Goal: Task Accomplishment & Management: Manage account settings

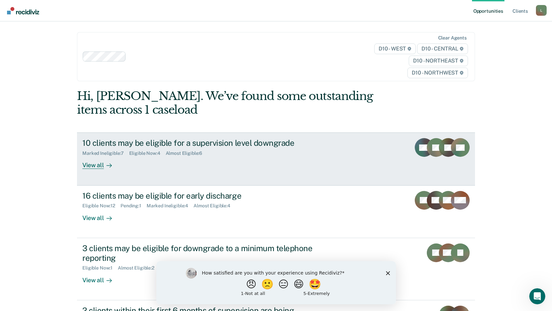
click at [92, 165] on div "View all" at bounding box center [100, 162] width 37 height 13
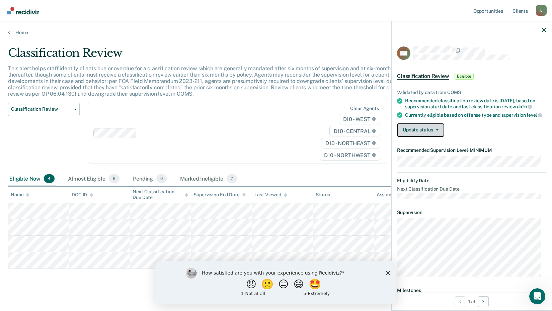
click at [417, 137] on button "Update status" at bounding box center [420, 129] width 47 height 13
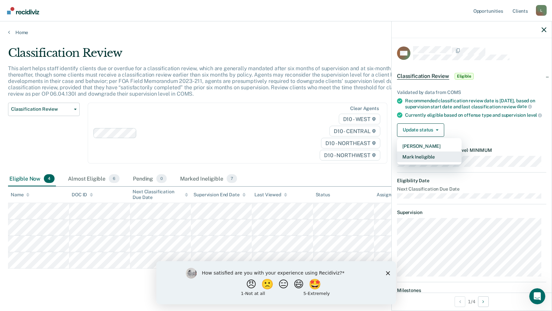
click at [420, 162] on button "Mark Ineligible" at bounding box center [429, 157] width 65 height 11
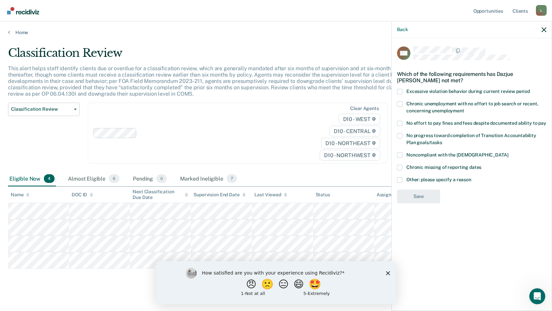
click at [399, 135] on span at bounding box center [399, 135] width 5 height 5
click at [442, 140] on input "No progress toward completion of Transition Accountability Plan goals/tasks" at bounding box center [442, 140] width 0 height 0
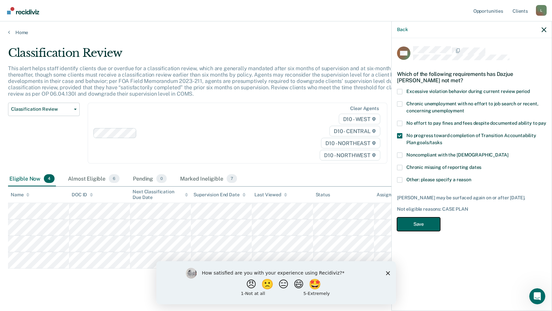
click at [421, 223] on button "Save" at bounding box center [418, 224] width 43 height 14
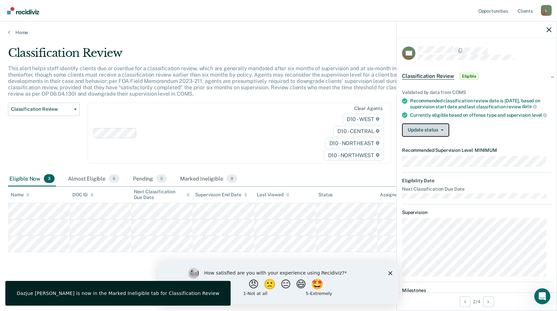
click at [426, 132] on button "Update status" at bounding box center [425, 129] width 47 height 13
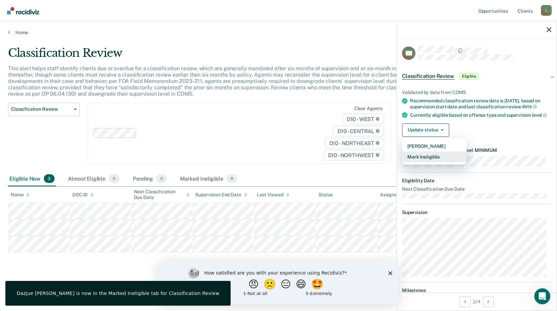
click at [431, 161] on button "Mark Ineligible" at bounding box center [434, 157] width 65 height 11
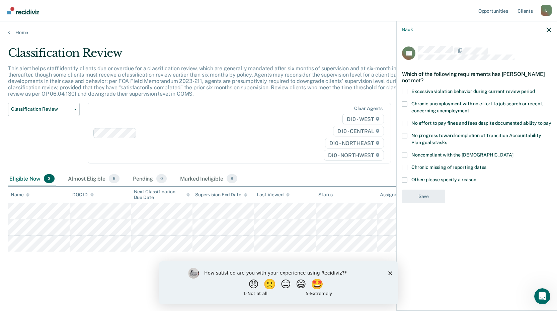
click at [406, 122] on span at bounding box center [404, 123] width 5 height 5
click at [551, 121] on input "No effort to pay fines and fees despite documented ability to pay" at bounding box center [551, 121] width 0 height 0
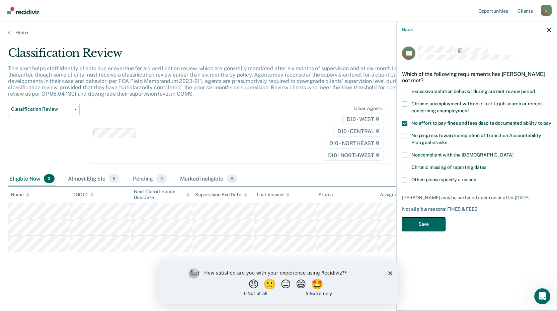
click at [425, 225] on button "Save" at bounding box center [423, 224] width 43 height 14
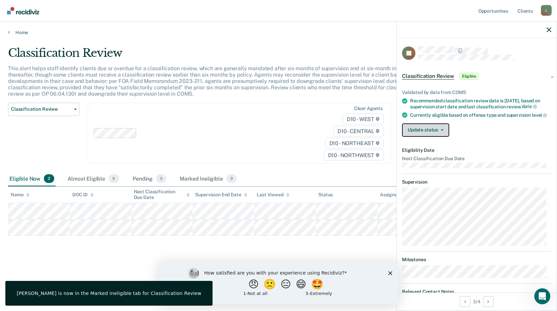
click at [425, 130] on button "Update status" at bounding box center [425, 129] width 47 height 13
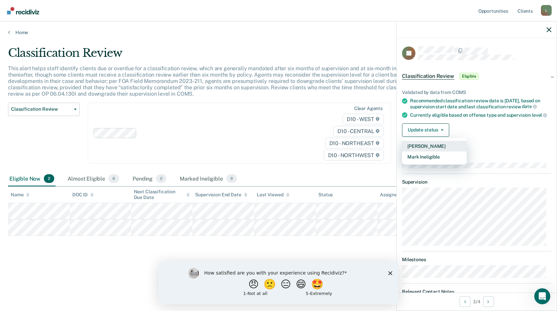
click at [413, 151] on button "[PERSON_NAME]" at bounding box center [434, 146] width 65 height 11
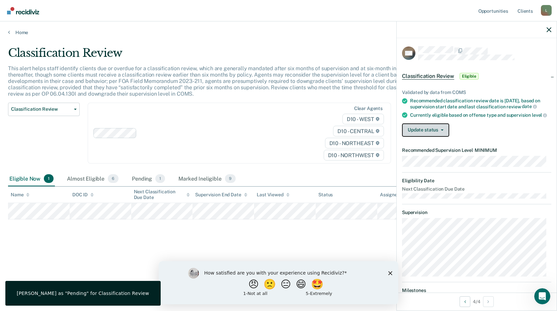
click at [427, 134] on button "Update status" at bounding box center [425, 129] width 47 height 13
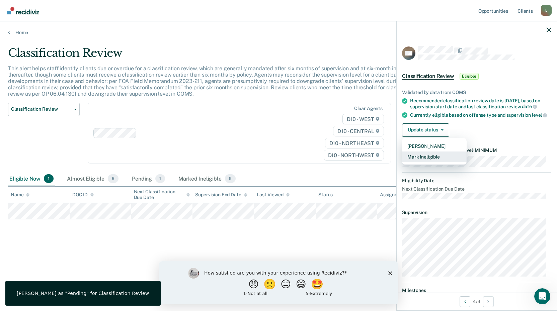
click at [423, 162] on button "Mark Ineligible" at bounding box center [434, 157] width 65 height 11
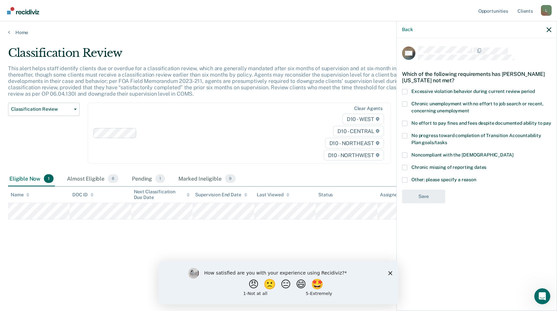
click at [405, 134] on span at bounding box center [404, 135] width 5 height 5
click at [447, 140] on input "No progress toward completion of Transition Accountability Plan goals/tasks" at bounding box center [447, 140] width 0 height 0
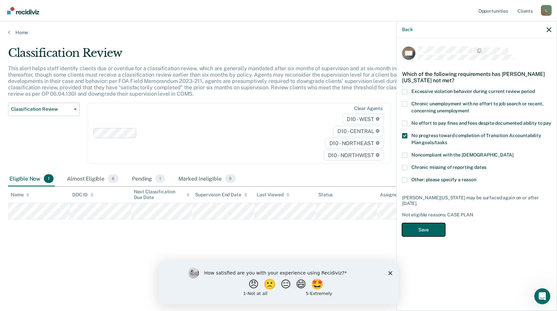
click at [424, 228] on button "Save" at bounding box center [423, 230] width 43 height 14
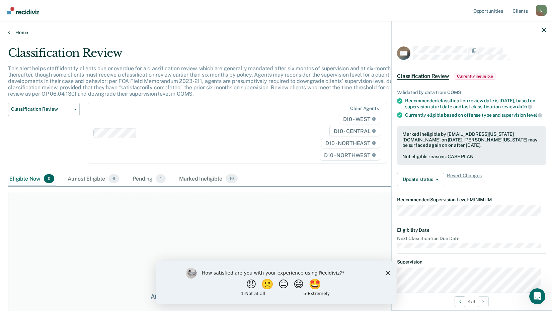
click at [9, 33] on icon at bounding box center [9, 31] width 2 height 5
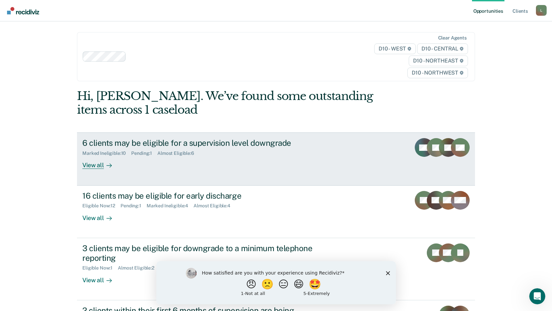
click at [97, 166] on div "View all" at bounding box center [100, 162] width 37 height 13
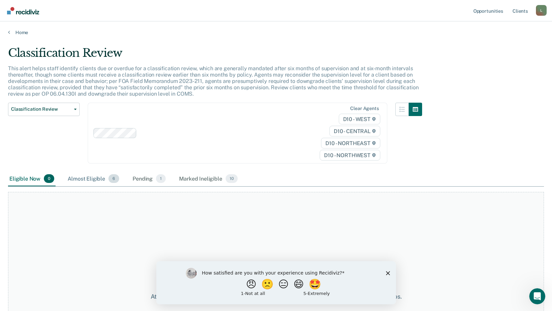
click at [92, 179] on div "Almost Eligible 6" at bounding box center [93, 179] width 54 height 15
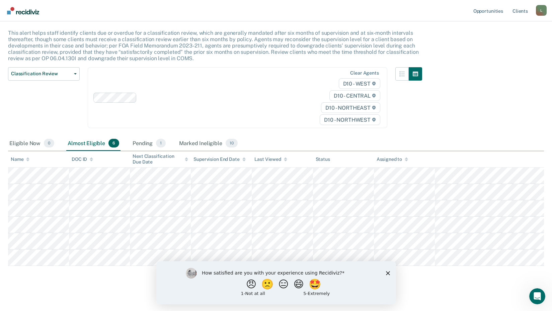
scroll to position [38, 0]
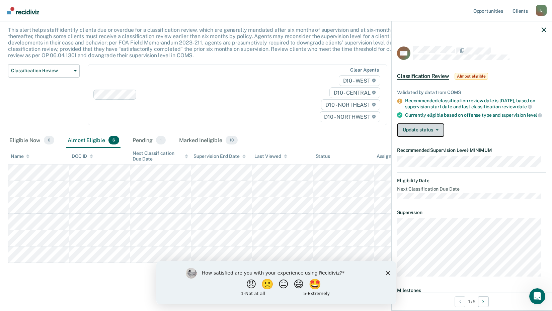
click at [427, 136] on button "Update status" at bounding box center [420, 129] width 47 height 13
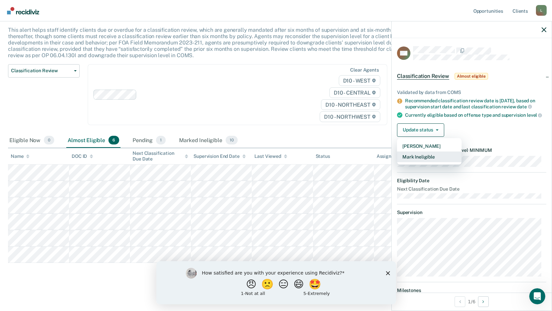
click at [422, 162] on button "Mark Ineligible" at bounding box center [429, 157] width 65 height 11
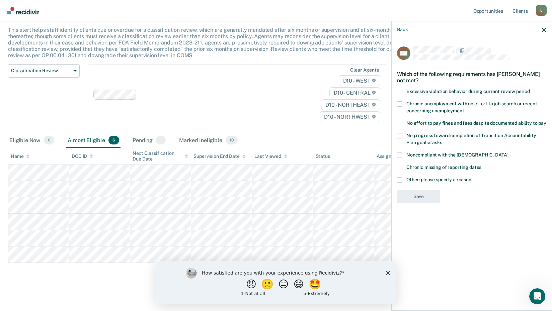
click at [398, 122] on span at bounding box center [399, 123] width 5 height 5
click at [546, 121] on input "No effort to pay fines and fees despite documented ability to pay" at bounding box center [546, 121] width 0 height 0
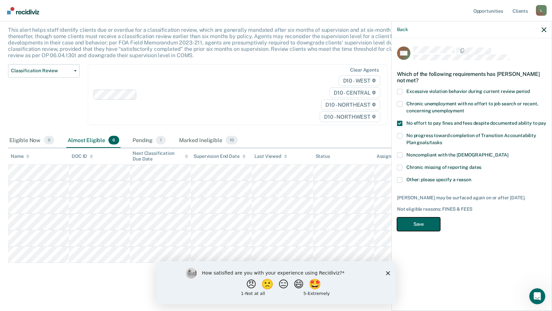
click at [412, 223] on button "Save" at bounding box center [418, 224] width 43 height 14
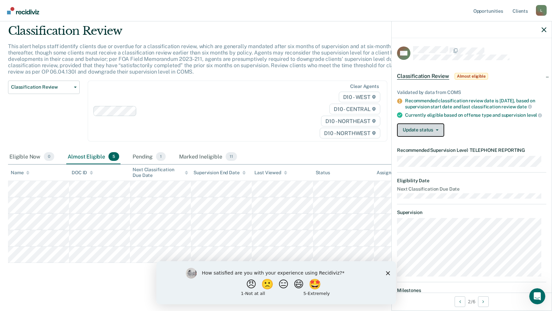
click at [409, 132] on button "Update status" at bounding box center [420, 129] width 47 height 13
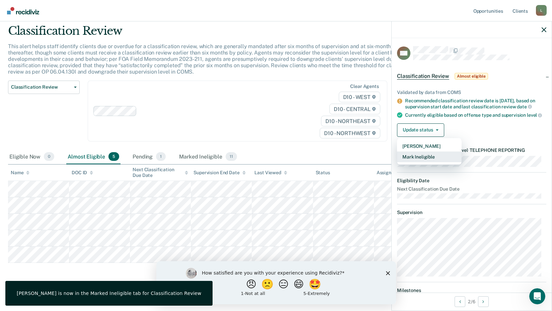
click at [411, 161] on button "Mark Ineligible" at bounding box center [429, 157] width 65 height 11
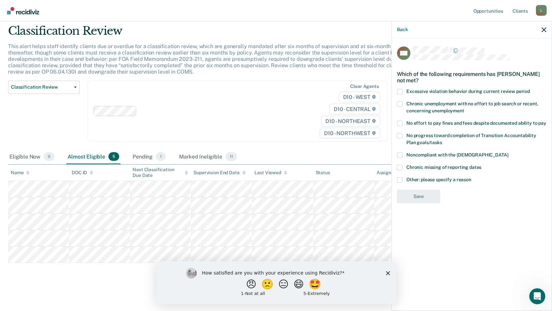
click at [399, 133] on span at bounding box center [399, 135] width 5 height 5
click at [442, 140] on input "No progress toward completion of Transition Accountability Plan goals/tasks" at bounding box center [442, 140] width 0 height 0
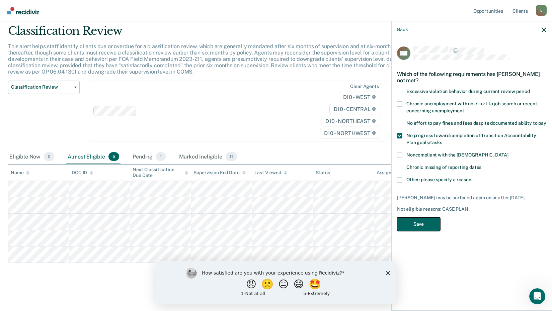
click at [410, 223] on button "Save" at bounding box center [418, 224] width 43 height 14
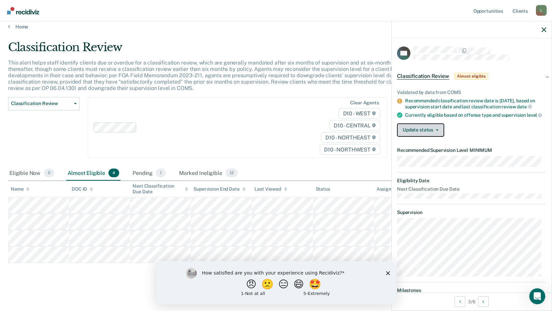
click at [415, 134] on button "Update status" at bounding box center [420, 129] width 47 height 13
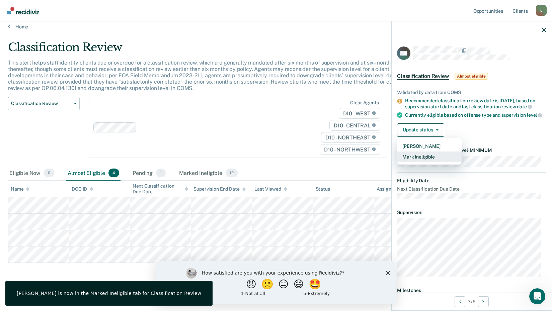
click at [410, 162] on button "Mark Ineligible" at bounding box center [429, 157] width 65 height 11
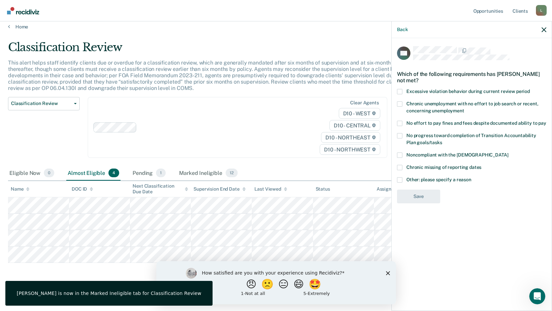
click at [400, 154] on span at bounding box center [399, 155] width 5 height 5
click at [508, 153] on input "Noncompliant with the [DEMOGRAPHIC_DATA]" at bounding box center [508, 153] width 0 height 0
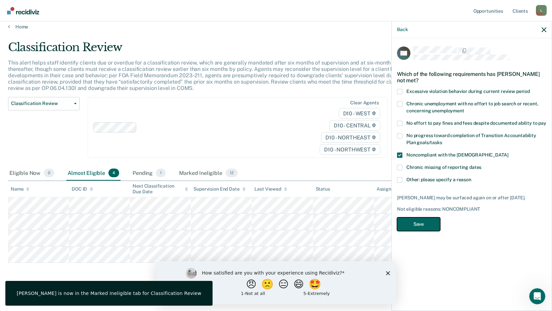
click at [414, 225] on button "Save" at bounding box center [418, 224] width 43 height 14
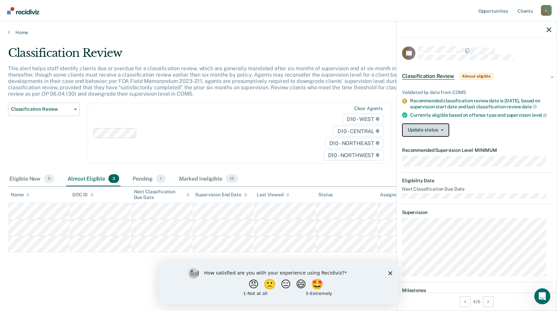
click at [428, 136] on button "Update status" at bounding box center [425, 129] width 47 height 13
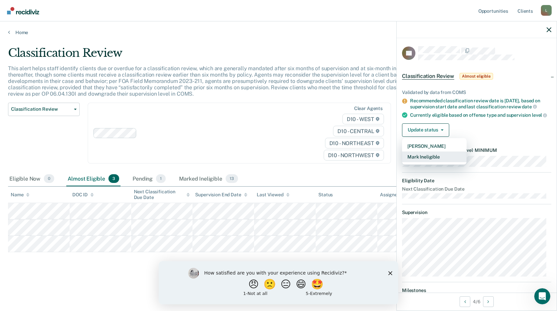
click at [409, 162] on button "Mark Ineligible" at bounding box center [434, 157] width 65 height 11
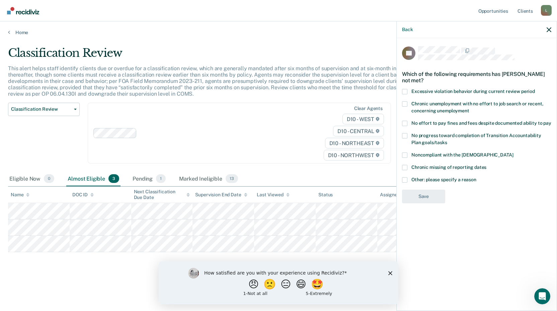
click at [403, 123] on span at bounding box center [404, 123] width 5 height 5
click at [551, 121] on input "No effort to pay fines and fees despite documented ability to pay" at bounding box center [551, 121] width 0 height 0
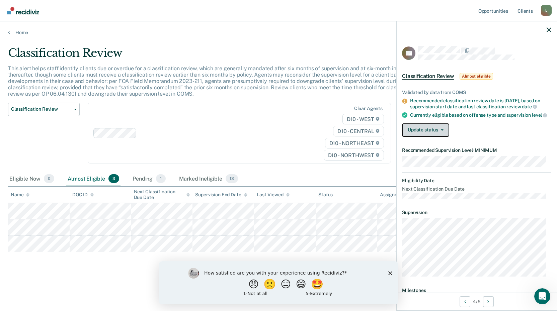
click at [434, 137] on button "Update status" at bounding box center [425, 129] width 47 height 13
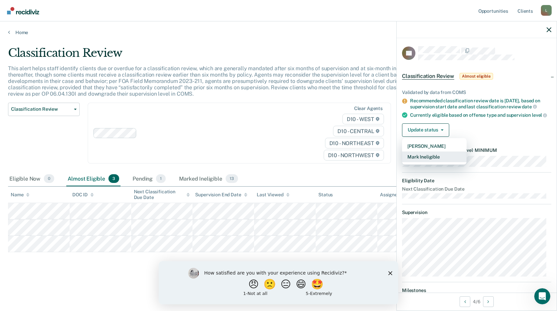
click at [422, 162] on button "Mark Ineligible" at bounding box center [434, 157] width 65 height 11
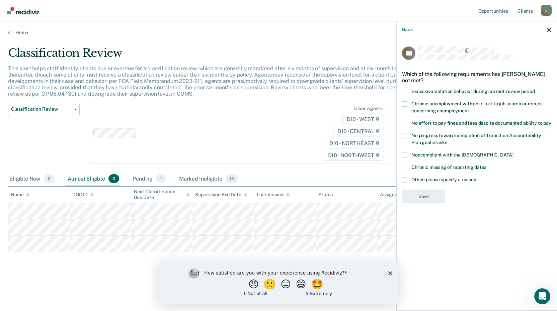
click at [406, 135] on span at bounding box center [404, 135] width 5 height 5
click at [447, 140] on input "No progress toward completion of Transition Accountability Plan goals/tasks" at bounding box center [447, 140] width 0 height 0
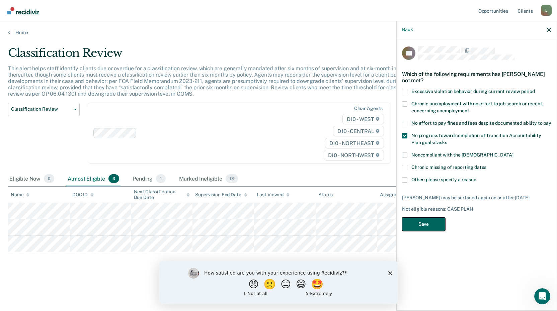
click at [425, 221] on button "Save" at bounding box center [423, 224] width 43 height 14
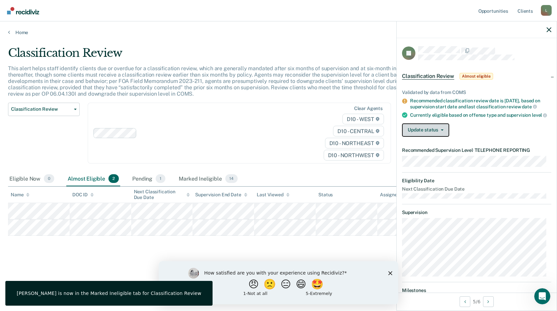
click at [431, 134] on button "Update status" at bounding box center [425, 129] width 47 height 13
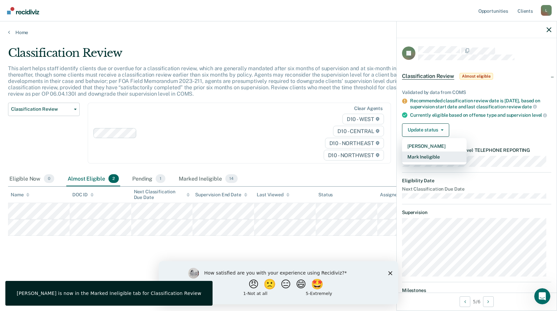
click at [422, 162] on button "Mark Ineligible" at bounding box center [434, 157] width 65 height 11
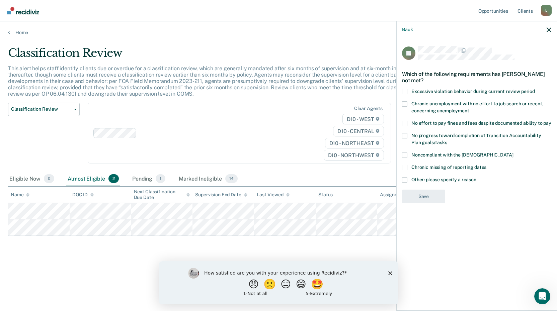
click at [407, 135] on span at bounding box center [404, 135] width 5 height 5
click at [447, 140] on input "No progress toward completion of Transition Accountability Plan goals/tasks" at bounding box center [447, 140] width 0 height 0
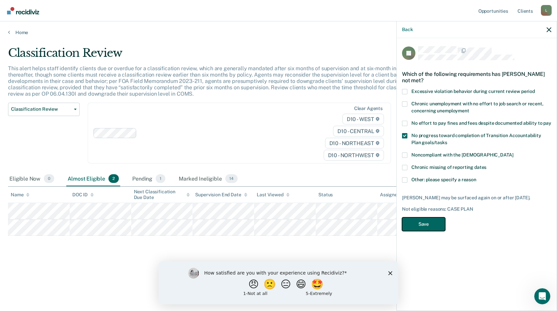
click at [428, 220] on button "Save" at bounding box center [423, 224] width 43 height 14
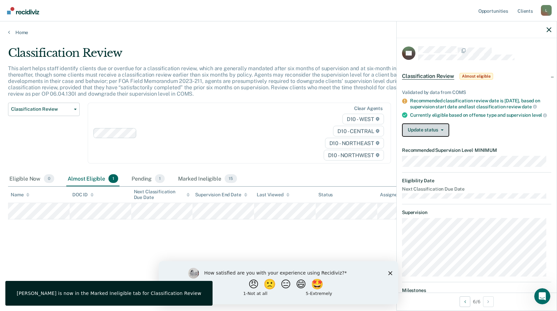
click at [424, 133] on button "Update status" at bounding box center [425, 129] width 47 height 13
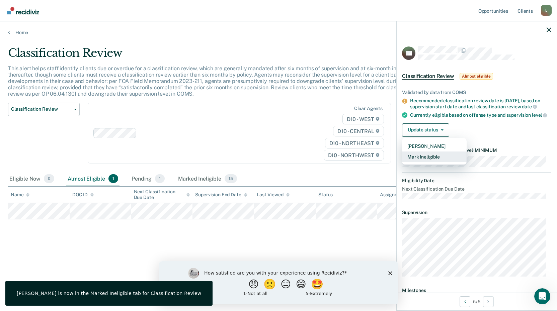
click at [422, 162] on button "Mark Ineligible" at bounding box center [434, 157] width 65 height 11
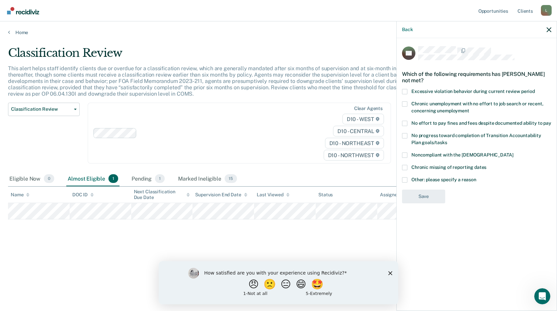
click at [406, 121] on span at bounding box center [404, 123] width 5 height 5
click at [551, 121] on input "No effort to pay fines and fees despite documented ability to pay" at bounding box center [551, 121] width 0 height 0
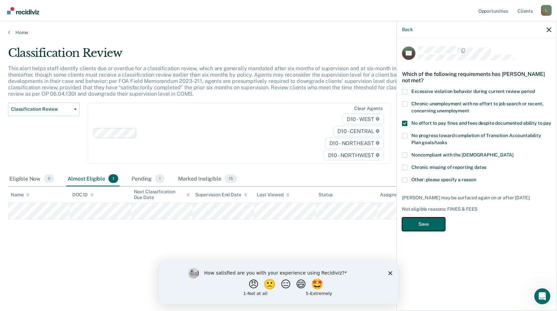
click at [429, 224] on button "Save" at bounding box center [423, 224] width 43 height 14
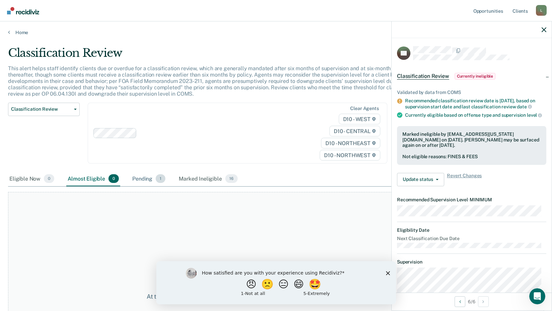
click at [143, 180] on div "Pending 1" at bounding box center [149, 179] width 36 height 15
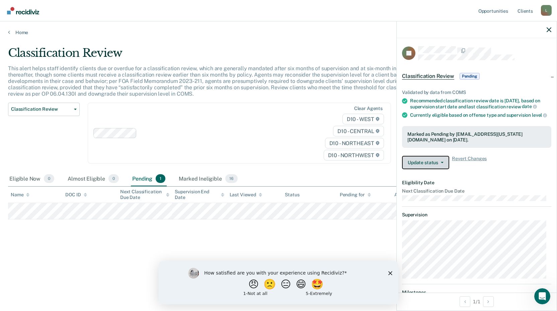
click at [421, 168] on button "Update status" at bounding box center [425, 162] width 47 height 13
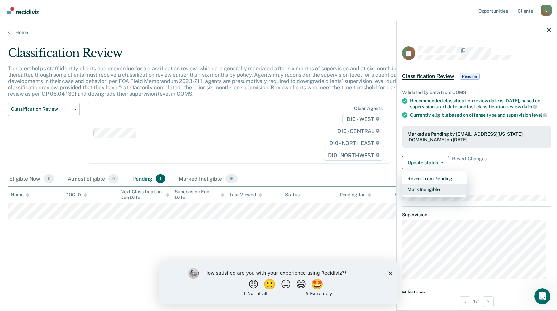
click at [424, 195] on button "Mark Ineligible" at bounding box center [434, 189] width 65 height 11
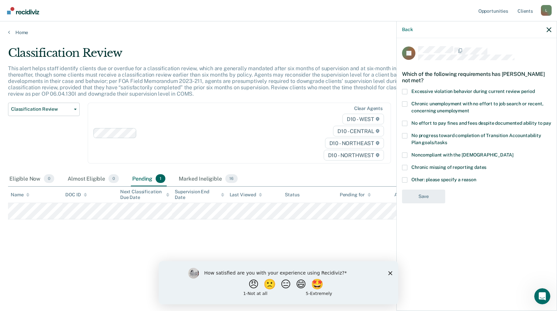
click at [405, 124] on span at bounding box center [404, 123] width 5 height 5
click at [551, 121] on input "No effort to pay fines and fees despite documented ability to pay" at bounding box center [551, 121] width 0 height 0
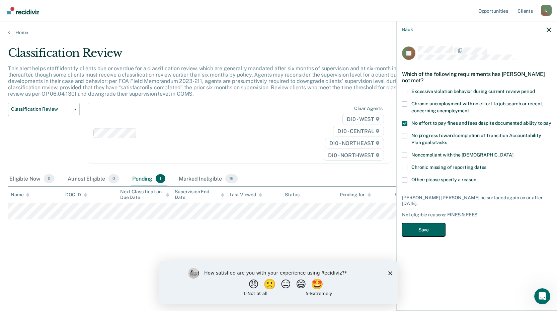
drag, startPoint x: 421, startPoint y: 224, endPoint x: 416, endPoint y: 218, distance: 7.8
click at [422, 224] on button "Save" at bounding box center [423, 230] width 43 height 14
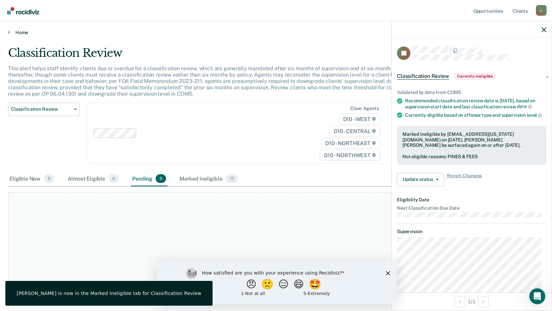
click at [9, 34] on icon at bounding box center [9, 31] width 2 height 5
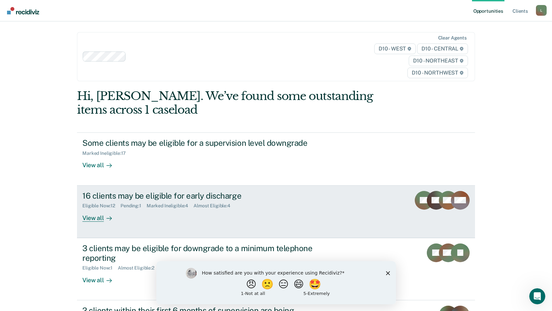
click at [91, 218] on div "View all" at bounding box center [100, 215] width 37 height 13
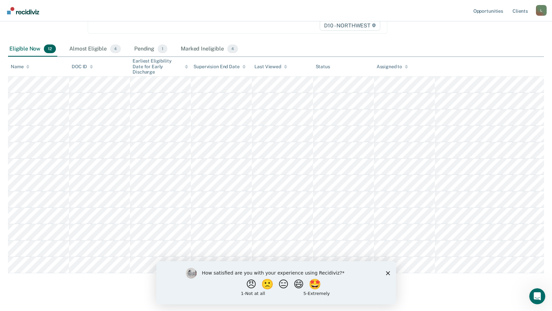
scroll to position [124, 0]
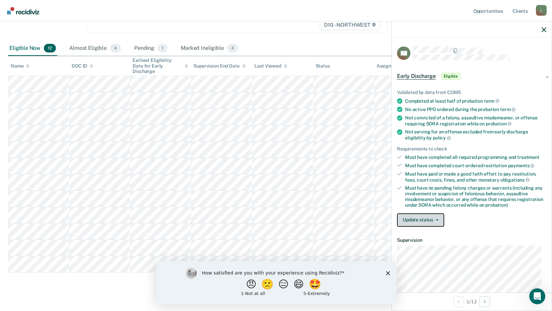
click at [433, 219] on span "button" at bounding box center [435, 219] width 5 height 1
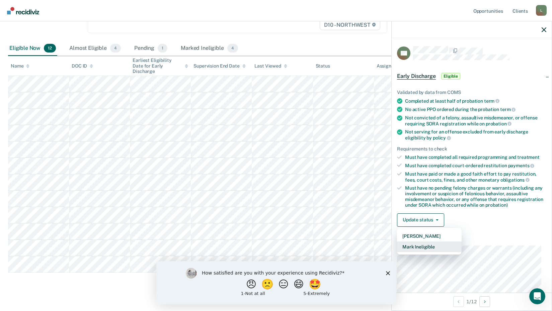
click at [431, 246] on button "Mark Ineligible" at bounding box center [429, 247] width 65 height 11
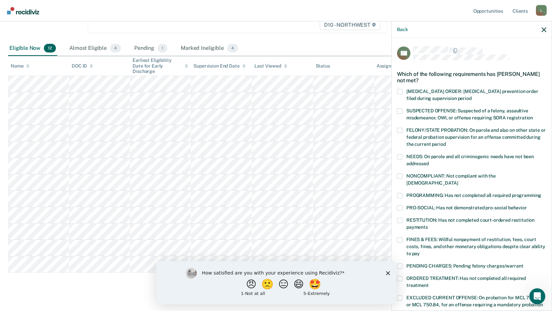
click at [400, 237] on span at bounding box center [399, 239] width 5 height 5
click at [420, 251] on input "FINES & FEES: Willful nonpayment of restitution, fees, court costs, fines, and …" at bounding box center [420, 251] width 0 height 0
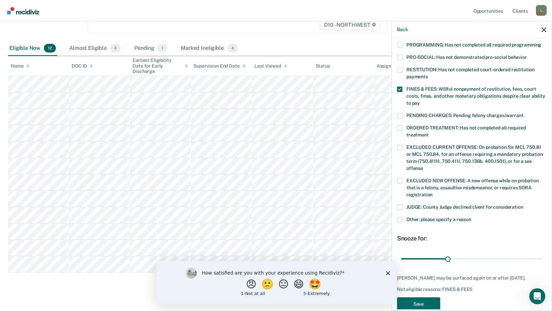
scroll to position [152, 0]
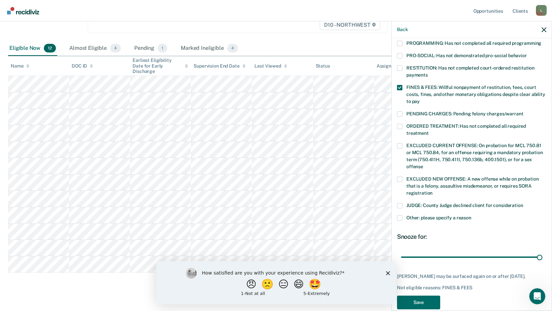
drag, startPoint x: 447, startPoint y: 248, endPoint x: 556, endPoint y: 246, distance: 109.1
type input "90"
click at [542, 251] on input "range" at bounding box center [471, 257] width 141 height 12
drag, startPoint x: 423, startPoint y: 302, endPoint x: 406, endPoint y: 294, distance: 18.6
click at [422, 301] on button "Save" at bounding box center [418, 303] width 43 height 14
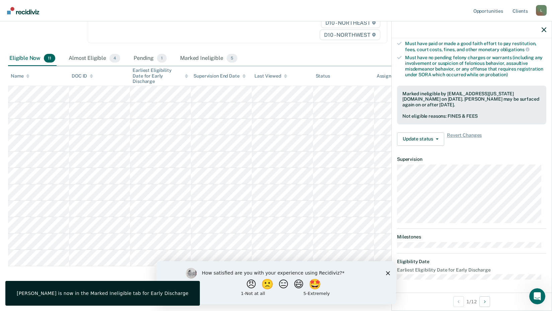
scroll to position [81, 0]
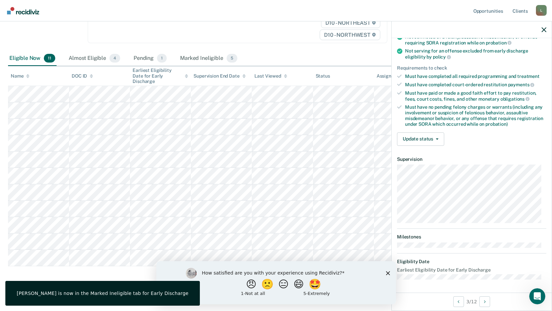
click at [429, 150] on div "Validated by data from COMS Completed at least half of probation term No active…" at bounding box center [471, 74] width 160 height 153
click at [424, 138] on button "Update status" at bounding box center [420, 138] width 47 height 13
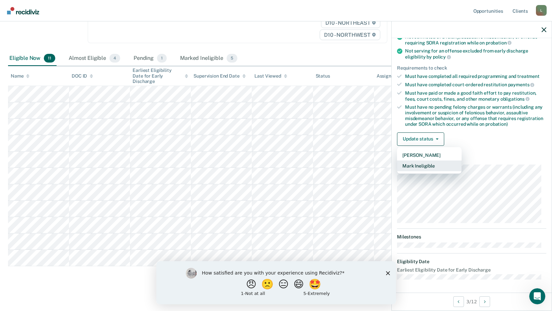
click at [415, 164] on button "Mark Ineligible" at bounding box center [429, 166] width 65 height 11
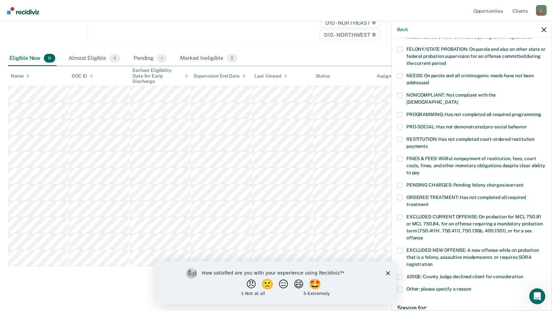
click at [398, 156] on span at bounding box center [399, 158] width 5 height 5
click at [420, 170] on input "FINES & FEES: Willful nonpayment of restitution, fees, court costs, fines, and …" at bounding box center [420, 170] width 0 height 0
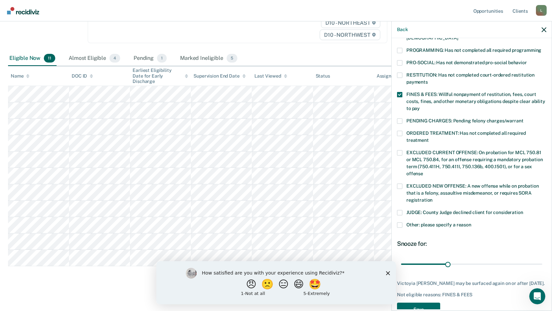
scroll to position [157, 0]
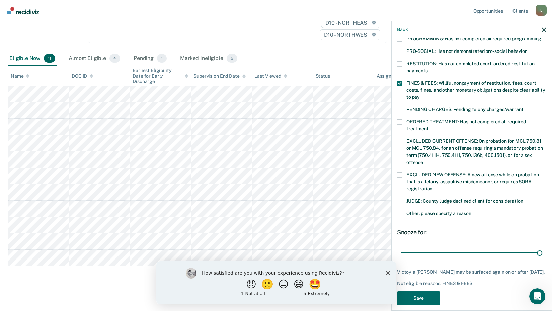
drag, startPoint x: 445, startPoint y: 245, endPoint x: 553, endPoint y: 244, distance: 108.1
type input "90"
click at [542, 247] on input "range" at bounding box center [471, 253] width 141 height 12
click at [422, 296] on button "Save" at bounding box center [418, 298] width 43 height 14
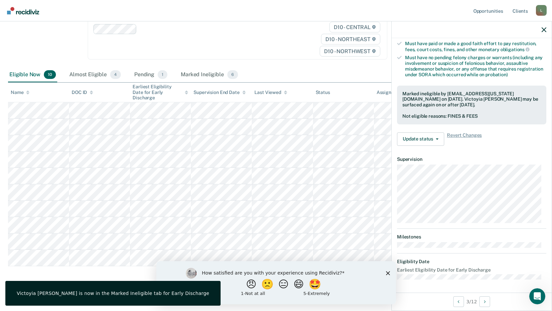
scroll to position [88, 0]
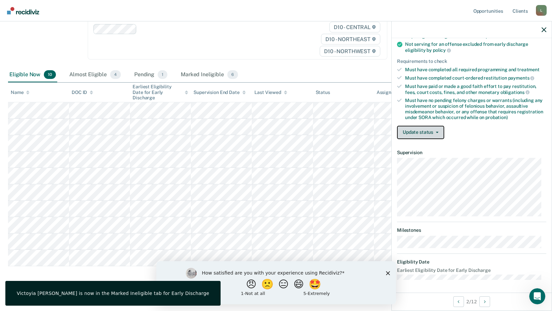
click at [429, 127] on button "Update status" at bounding box center [420, 132] width 47 height 13
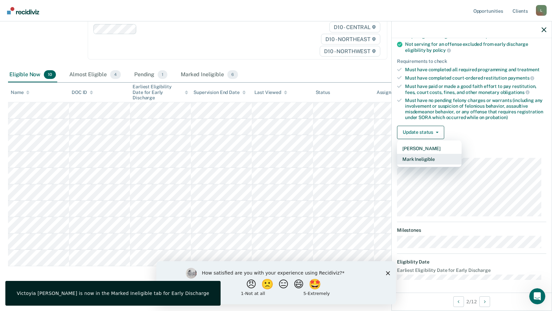
click at [425, 158] on button "Mark Ineligible" at bounding box center [429, 159] width 65 height 11
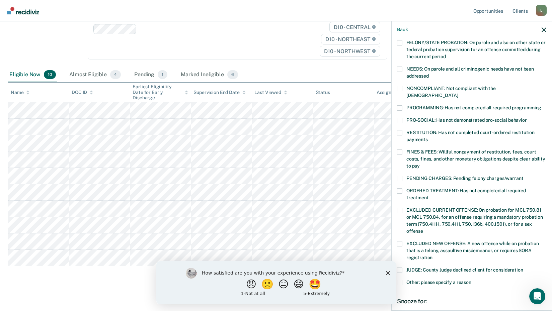
click at [399, 150] on span at bounding box center [399, 152] width 5 height 5
click at [420, 164] on input "FINES & FEES: Willful nonpayment of restitution, fees, court costs, fines, and …" at bounding box center [420, 164] width 0 height 0
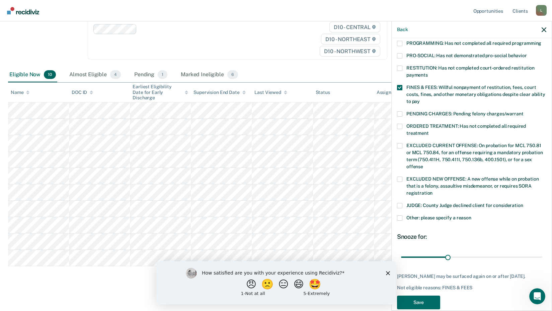
scroll to position [162, 0]
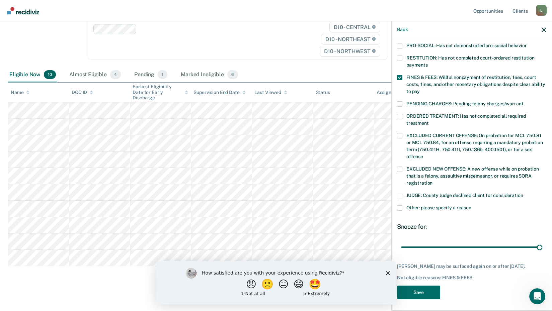
drag, startPoint x: 444, startPoint y: 238, endPoint x: 553, endPoint y: 239, distance: 108.7
type input "90"
click at [542, 241] on input "range" at bounding box center [471, 247] width 141 height 12
drag, startPoint x: 419, startPoint y: 291, endPoint x: 400, endPoint y: 281, distance: 21.0
click at [419, 291] on button "Save" at bounding box center [418, 293] width 43 height 14
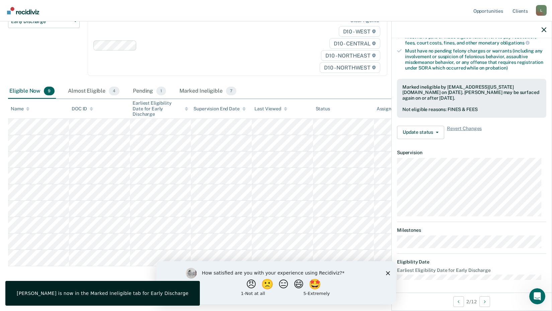
scroll to position [81, 0]
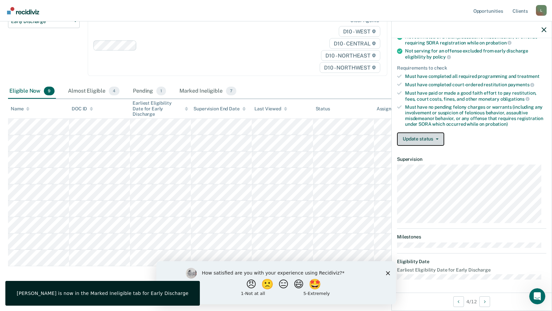
click at [429, 137] on button "Update status" at bounding box center [420, 138] width 47 height 13
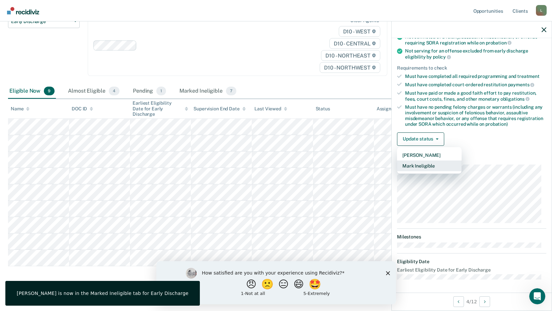
click at [423, 166] on button "Mark Ineligible" at bounding box center [429, 166] width 65 height 11
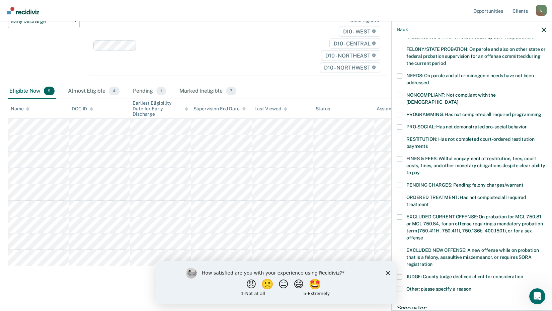
click at [400, 287] on span at bounding box center [399, 289] width 5 height 5
click at [471, 287] on input "Other: please specify a reason" at bounding box center [471, 287] width 0 height 0
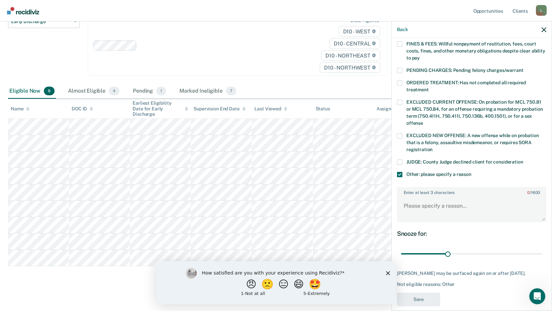
scroll to position [203, 0]
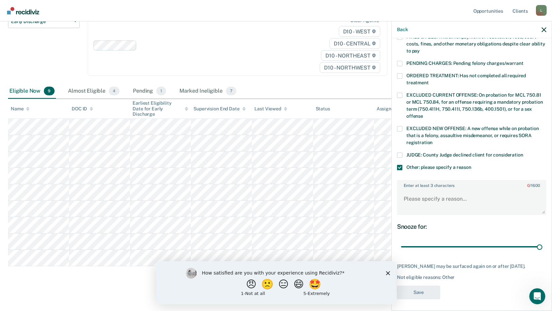
drag, startPoint x: 445, startPoint y: 239, endPoint x: 509, endPoint y: 207, distance: 70.9
type input "90"
click at [541, 241] on input "range" at bounding box center [471, 247] width 141 height 12
click at [441, 181] on label "Enter at least 3 characters 0 / 1600" at bounding box center [471, 184] width 148 height 7
drag, startPoint x: 441, startPoint y: 177, endPoint x: 432, endPoint y: 186, distance: 12.8
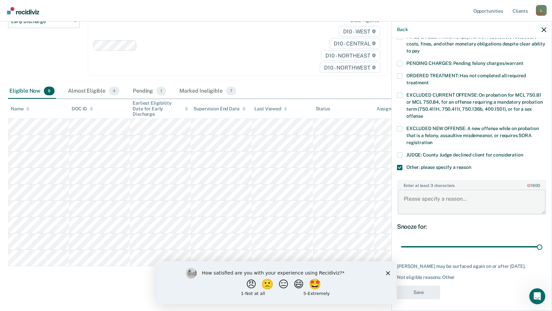
click at [432, 190] on textarea "Enter at least 3 characters 0 / 1600" at bounding box center [471, 202] width 148 height 25
type textarea "pending discharge"
click at [421, 290] on button "Save" at bounding box center [418, 293] width 43 height 14
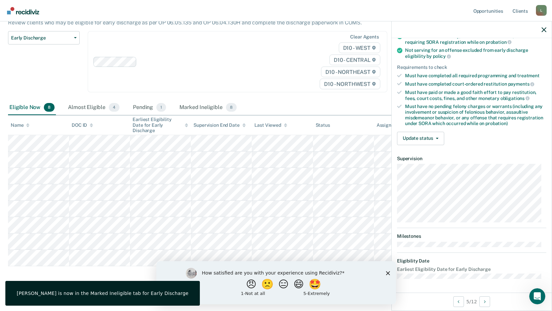
scroll to position [88, 0]
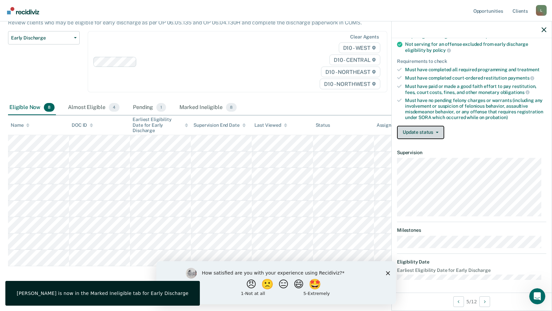
click at [430, 133] on button "Update status" at bounding box center [420, 132] width 47 height 13
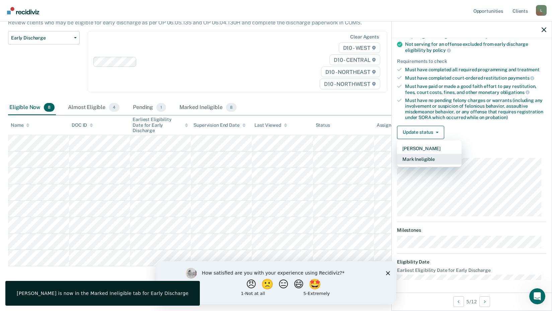
click at [420, 159] on button "Mark Ineligible" at bounding box center [429, 159] width 65 height 11
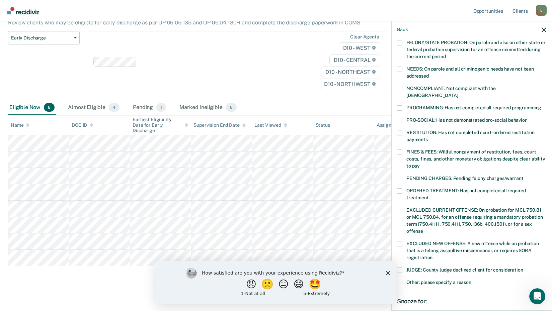
click at [399, 150] on span at bounding box center [399, 152] width 5 height 5
click at [420, 164] on input "FINES & FEES: Willful nonpayment of restitution, fees, court costs, fines, and …" at bounding box center [420, 164] width 0 height 0
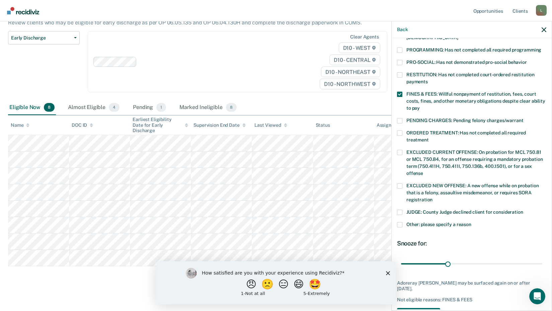
scroll to position [162, 0]
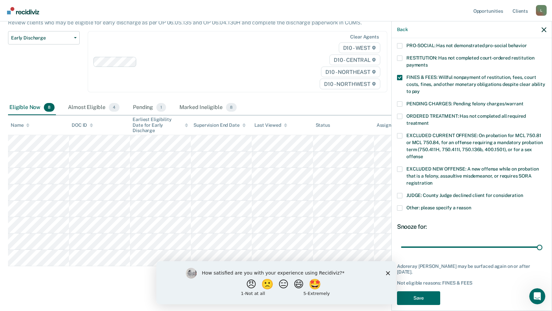
drag, startPoint x: 444, startPoint y: 239, endPoint x: 552, endPoint y: 244, distance: 108.2
type input "90"
click at [542, 242] on input "range" at bounding box center [471, 247] width 141 height 12
click at [429, 291] on button "Save" at bounding box center [418, 298] width 43 height 14
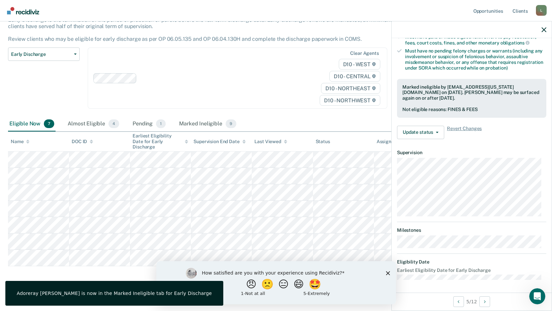
scroll to position [81, 0]
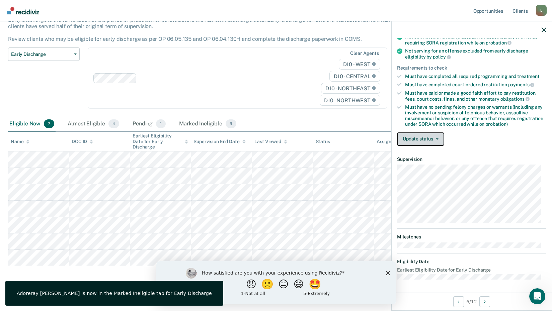
click at [429, 138] on button "Update status" at bounding box center [420, 138] width 47 height 13
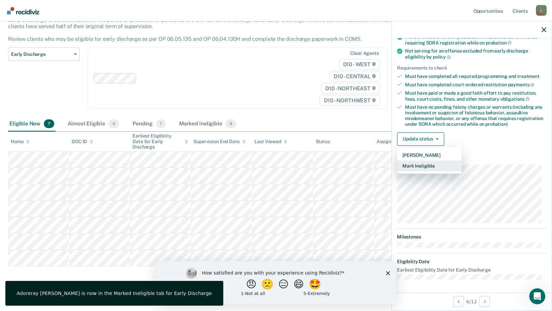
click at [430, 164] on button "Mark Ineligible" at bounding box center [429, 166] width 65 height 11
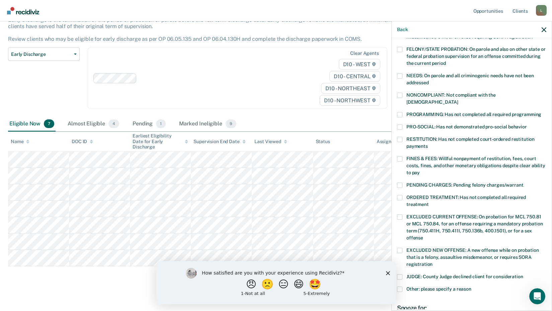
click at [399, 95] on span at bounding box center [399, 95] width 5 height 5
click at [458, 100] on input "NONCOMPLIANT: Not compliant with the [DEMOGRAPHIC_DATA]" at bounding box center [458, 100] width 0 height 0
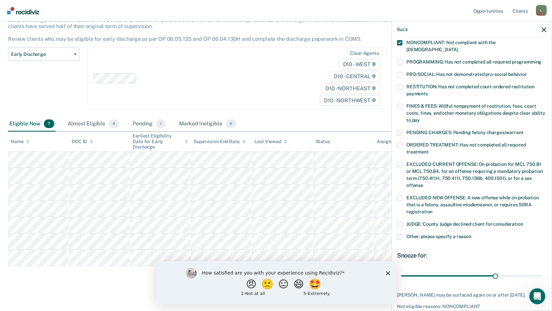
scroll to position [157, 0]
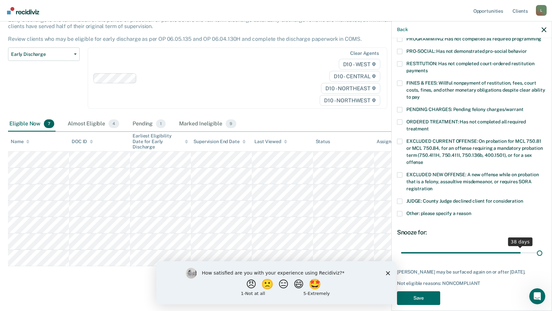
drag, startPoint x: 491, startPoint y: 244, endPoint x: 545, endPoint y: 244, distance: 53.9
type input "44"
click at [542, 247] on input "range" at bounding box center [471, 253] width 141 height 12
click at [427, 291] on button "Save" at bounding box center [418, 298] width 43 height 14
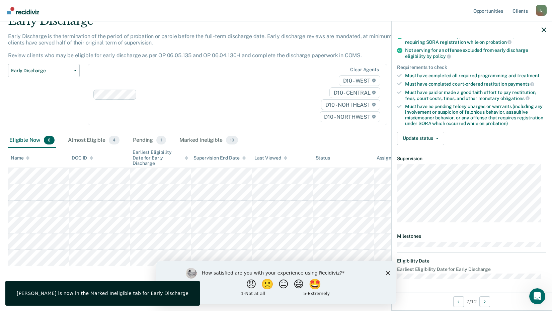
scroll to position [81, 0]
click at [421, 140] on button "Update status" at bounding box center [420, 138] width 47 height 13
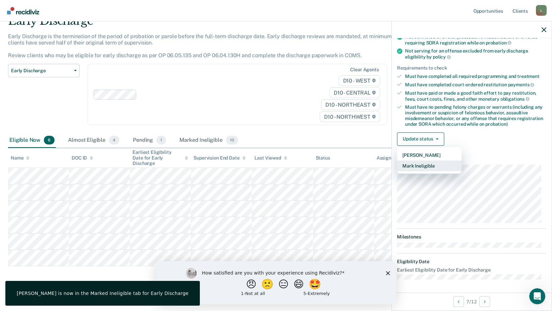
click at [422, 166] on button "Mark Ineligible" at bounding box center [429, 166] width 65 height 11
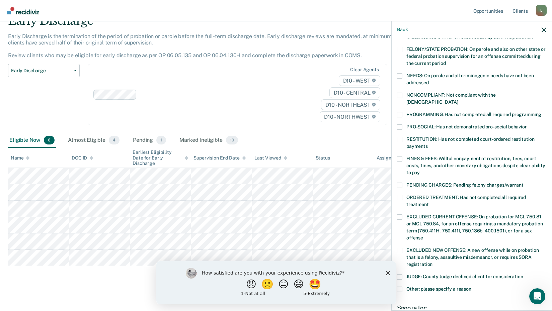
click at [399, 156] on span at bounding box center [399, 158] width 5 height 5
click at [420, 170] on input "FINES & FEES: Willful nonpayment of restitution, fees, court costs, fines, and …" at bounding box center [420, 170] width 0 height 0
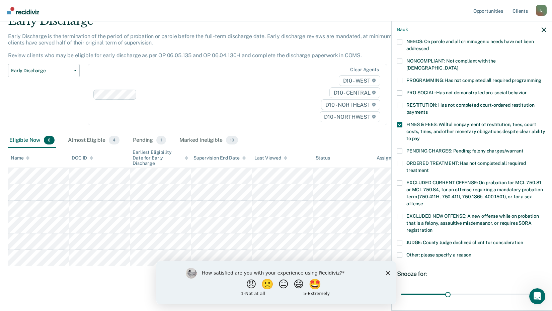
scroll to position [162, 0]
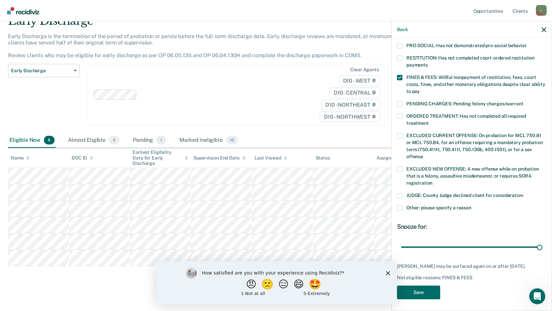
drag, startPoint x: 444, startPoint y: 239, endPoint x: 553, endPoint y: 245, distance: 108.9
type input "90"
click at [542, 241] on input "range" at bounding box center [471, 247] width 141 height 12
click at [427, 287] on button "Save" at bounding box center [418, 293] width 43 height 14
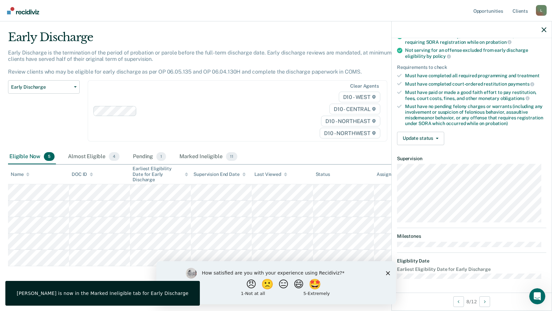
scroll to position [81, 0]
click at [429, 138] on button "Update status" at bounding box center [420, 138] width 47 height 13
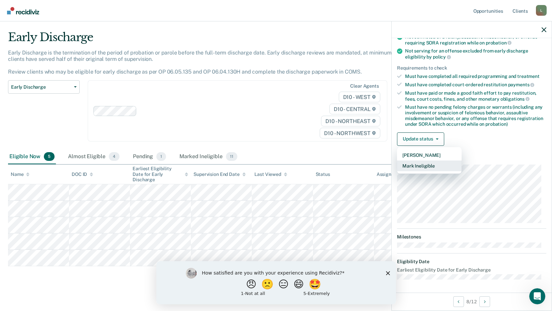
click at [423, 164] on button "Mark Ineligible" at bounding box center [429, 166] width 65 height 11
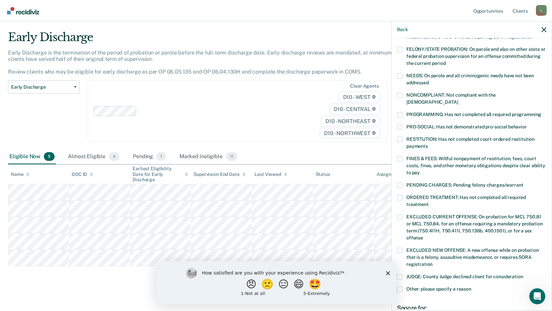
click at [401, 96] on span at bounding box center [399, 95] width 5 height 5
click at [458, 100] on input "NONCOMPLIANT: Not compliant with the [DEMOGRAPHIC_DATA]" at bounding box center [458, 100] width 0 height 0
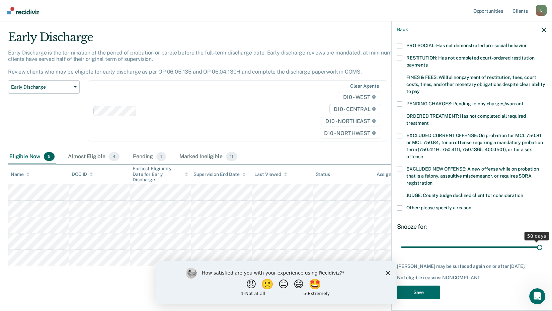
scroll to position [157, 0]
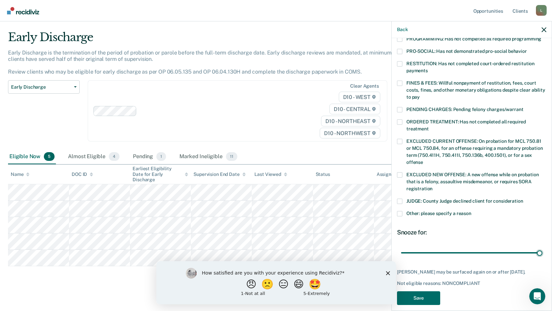
drag, startPoint x: 469, startPoint y: 240, endPoint x: 554, endPoint y: 240, distance: 84.3
type input "59"
click at [542, 247] on input "range" at bounding box center [471, 253] width 141 height 12
click at [413, 291] on button "Save" at bounding box center [418, 298] width 43 height 14
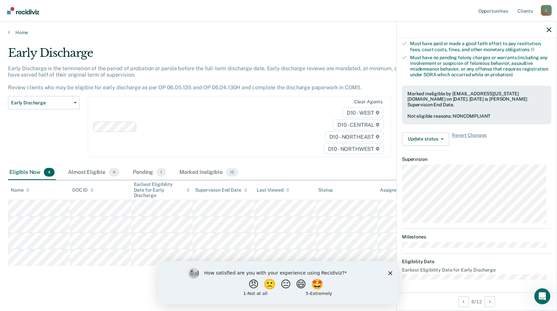
scroll to position [81, 0]
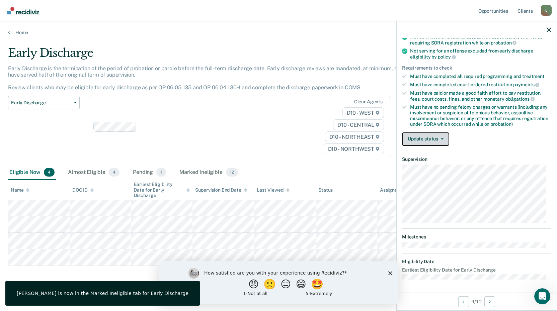
click at [433, 140] on button "Update status" at bounding box center [425, 138] width 47 height 13
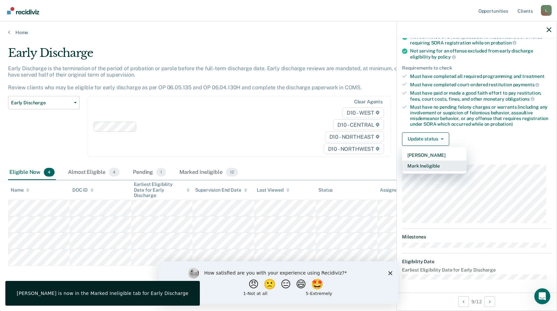
click at [428, 166] on button "Mark Ineligible" at bounding box center [434, 166] width 65 height 11
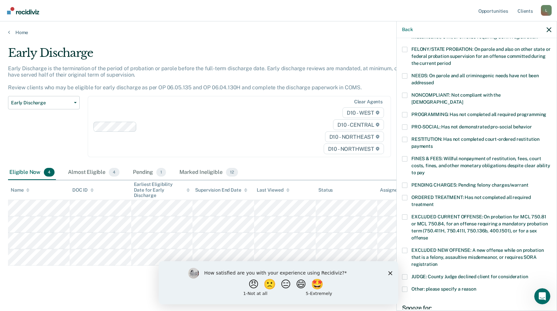
click at [403, 97] on span at bounding box center [404, 95] width 5 height 5
click at [463, 100] on input "NONCOMPLIANT: Not compliant with the [DEMOGRAPHIC_DATA]" at bounding box center [463, 100] width 0 height 0
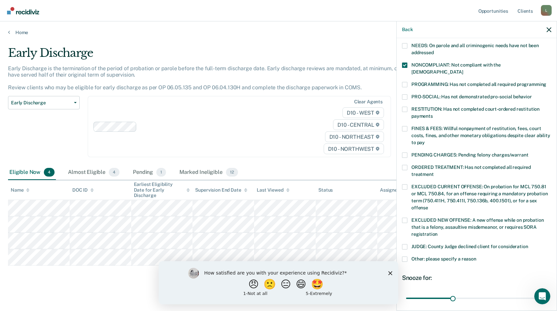
scroll to position [157, 0]
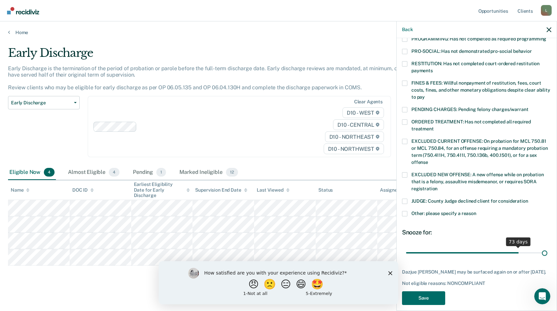
drag, startPoint x: 451, startPoint y: 244, endPoint x: 559, endPoint y: 250, distance: 108.2
type input "90"
click at [547, 250] on input "range" at bounding box center [476, 253] width 141 height 12
click at [427, 296] on button "Save" at bounding box center [423, 298] width 43 height 14
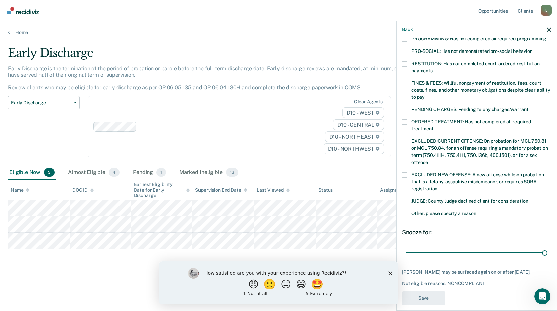
scroll to position [88, 0]
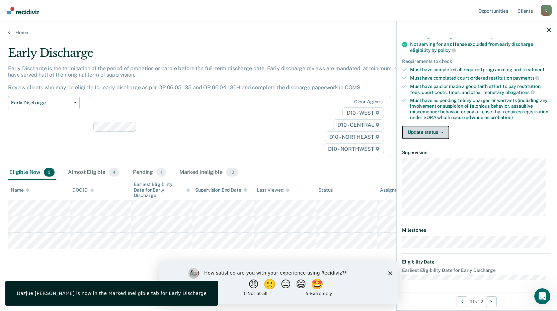
click at [419, 133] on button "Update status" at bounding box center [425, 132] width 47 height 13
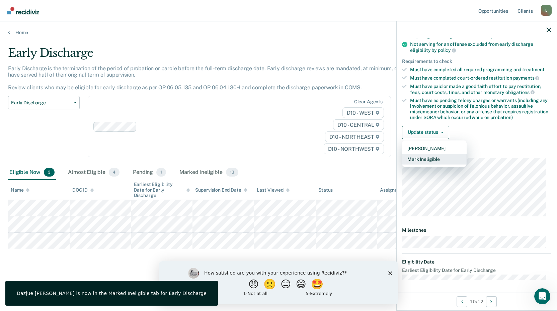
click at [427, 158] on button "Mark Ineligible" at bounding box center [434, 159] width 65 height 11
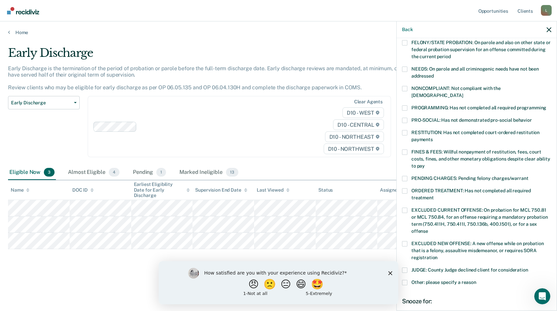
click at [404, 91] on span at bounding box center [404, 88] width 5 height 5
click at [463, 93] on input "NONCOMPLIANT: Not compliant with the [DEMOGRAPHIC_DATA]" at bounding box center [463, 93] width 0 height 0
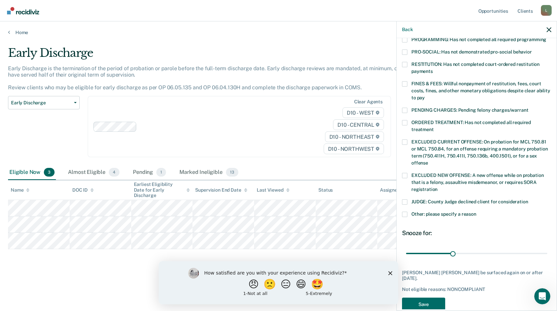
scroll to position [157, 0]
drag, startPoint x: 451, startPoint y: 246, endPoint x: 548, endPoint y: 256, distance: 97.6
type input "90"
click at [547, 247] on input "range" at bounding box center [476, 253] width 141 height 12
click at [430, 300] on button "Save" at bounding box center [423, 304] width 43 height 14
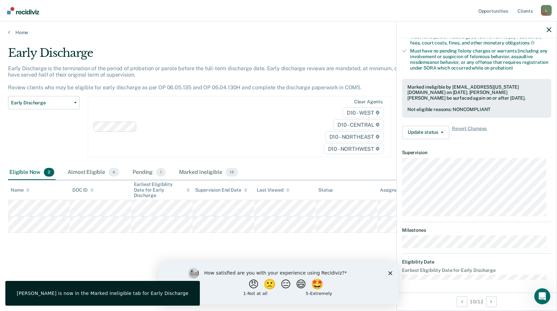
scroll to position [81, 0]
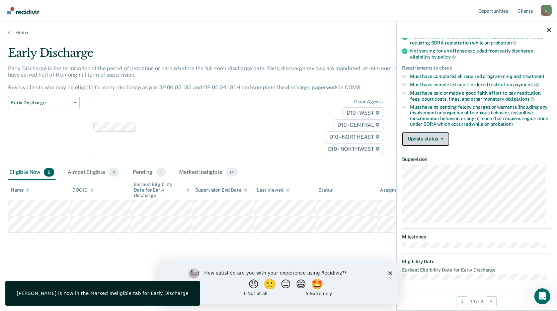
click at [428, 142] on button "Update status" at bounding box center [425, 138] width 47 height 13
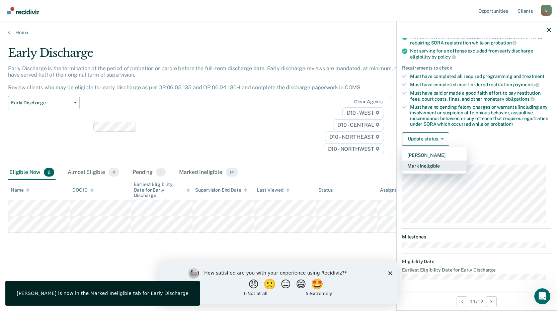
click at [416, 168] on button "Mark Ineligible" at bounding box center [434, 166] width 65 height 11
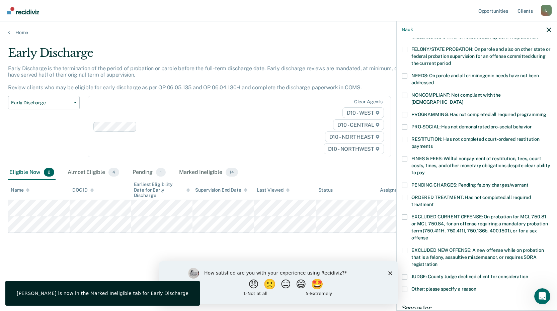
click at [406, 94] on span at bounding box center [404, 95] width 5 height 5
click at [463, 100] on input "NONCOMPLIANT: Not compliant with the [DEMOGRAPHIC_DATA]" at bounding box center [463, 100] width 0 height 0
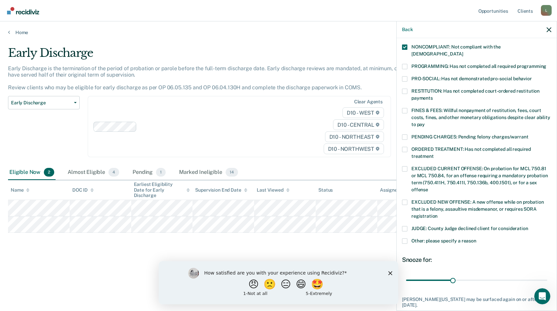
scroll to position [162, 0]
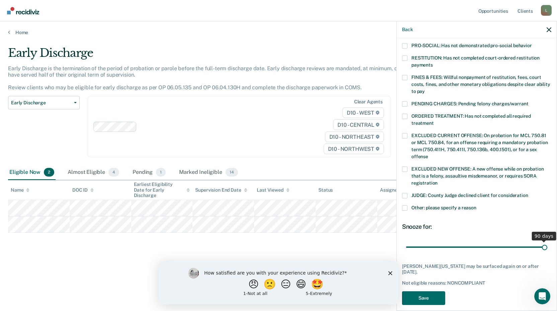
drag, startPoint x: 458, startPoint y: 239, endPoint x: 559, endPoint y: 243, distance: 101.5
type input "90"
click at [547, 243] on input "range" at bounding box center [476, 247] width 141 height 12
click at [419, 291] on button "Save" at bounding box center [423, 298] width 43 height 14
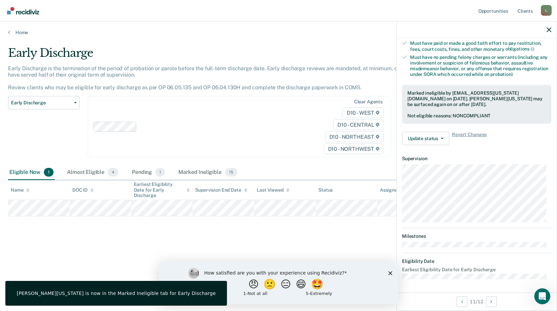
scroll to position [95, 0]
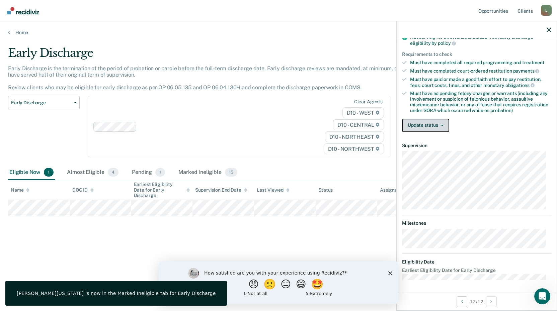
click at [432, 124] on button "Update status" at bounding box center [425, 125] width 47 height 13
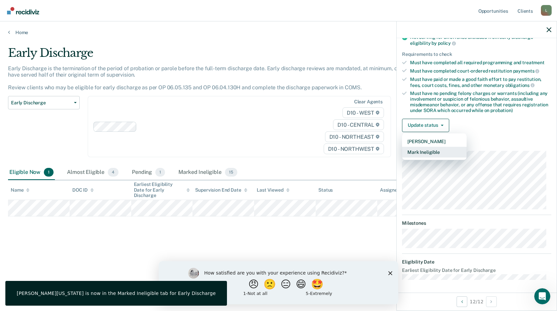
click at [420, 154] on button "Mark Ineligible" at bounding box center [434, 152] width 65 height 11
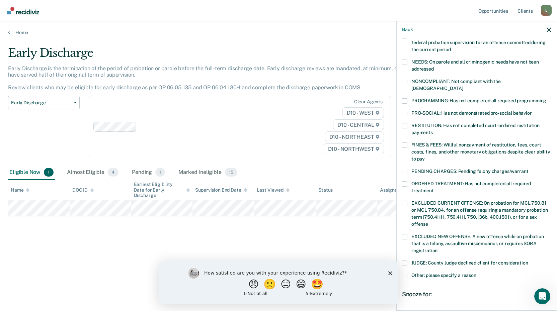
click at [406, 143] on span at bounding box center [404, 145] width 5 height 5
click at [425, 157] on input "FINES & FEES: Willful nonpayment of restitution, fees, court costs, fines, and …" at bounding box center [425, 157] width 0 height 0
drag, startPoint x: 452, startPoint y: 306, endPoint x: 559, endPoint y: 310, distance: 107.1
type input "90"
click at [547, 310] on input "range" at bounding box center [476, 315] width 141 height 12
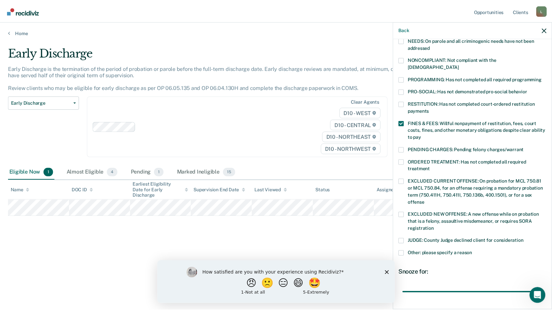
scroll to position [157, 0]
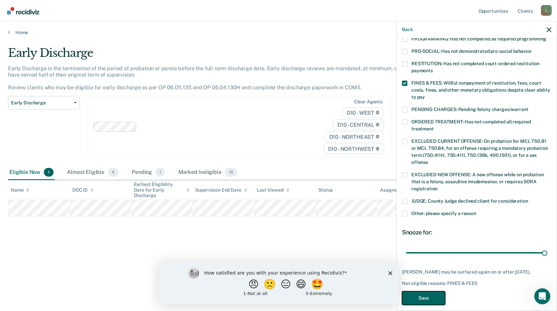
click at [426, 291] on button "Save" at bounding box center [423, 298] width 43 height 14
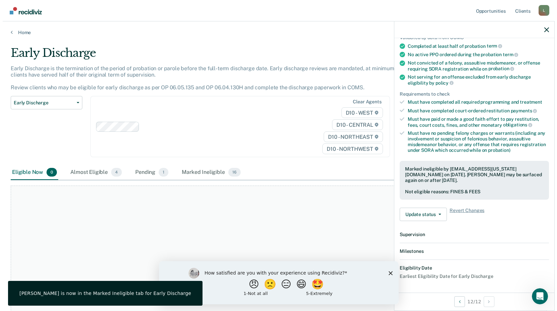
scroll to position [144, 0]
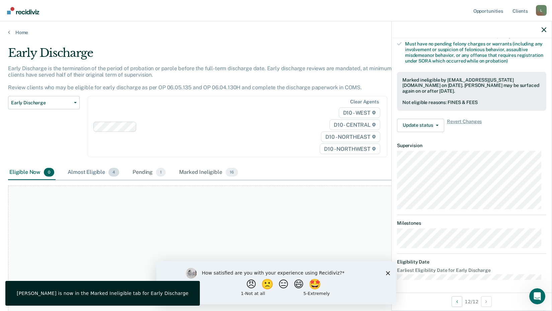
click at [85, 173] on div "Almost Eligible 4" at bounding box center [93, 172] width 54 height 15
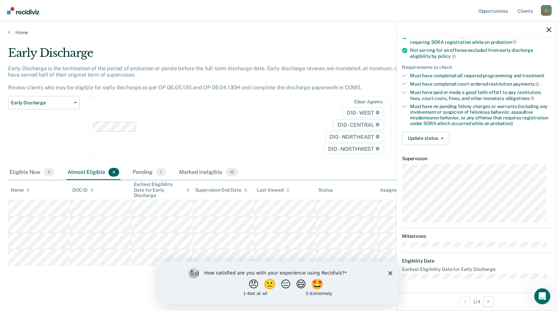
scroll to position [81, 0]
click at [423, 137] on button "Update status" at bounding box center [425, 138] width 47 height 13
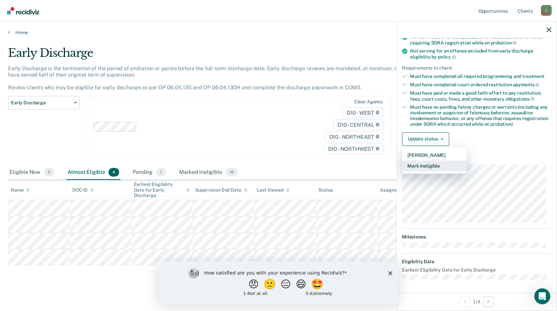
click at [422, 165] on button "Mark Ineligible" at bounding box center [434, 166] width 65 height 11
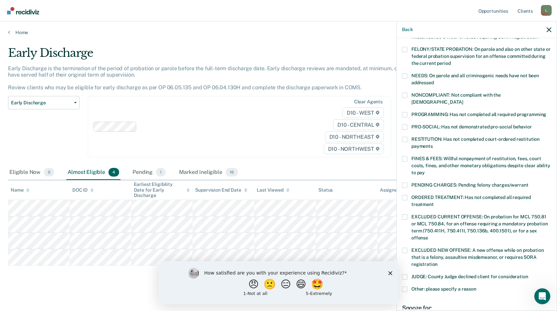
drag, startPoint x: 404, startPoint y: 95, endPoint x: 437, endPoint y: 204, distance: 114.0
click at [404, 96] on span at bounding box center [404, 95] width 5 height 5
click at [463, 100] on input "NONCOMPLIANT: Not compliant with the [DEMOGRAPHIC_DATA]" at bounding box center [463, 100] width 0 height 0
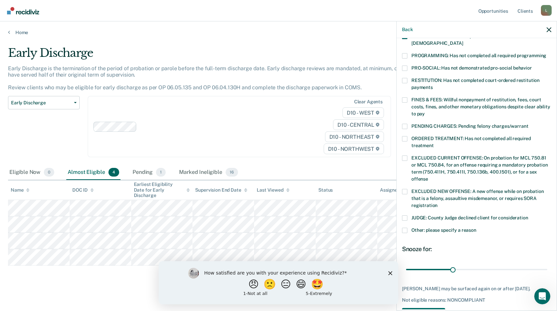
scroll to position [157, 0]
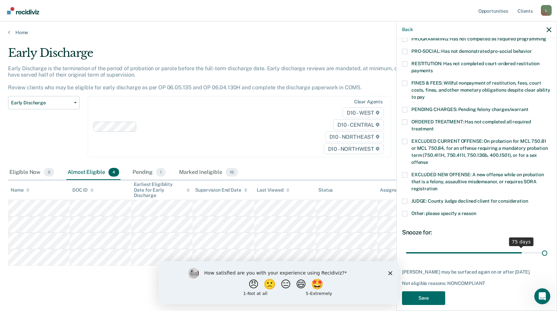
drag, startPoint x: 449, startPoint y: 243, endPoint x: 559, endPoint y: 246, distance: 110.1
type input "90"
click at [547, 247] on input "range" at bounding box center [476, 253] width 141 height 12
click at [425, 292] on button "Save" at bounding box center [423, 298] width 43 height 14
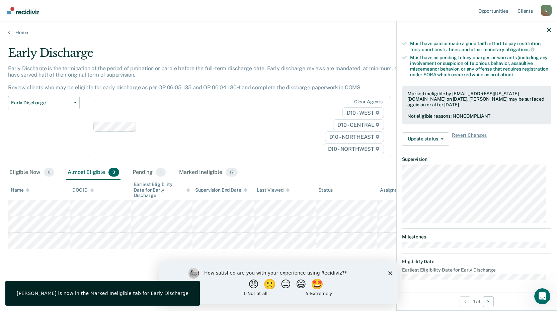
scroll to position [81, 0]
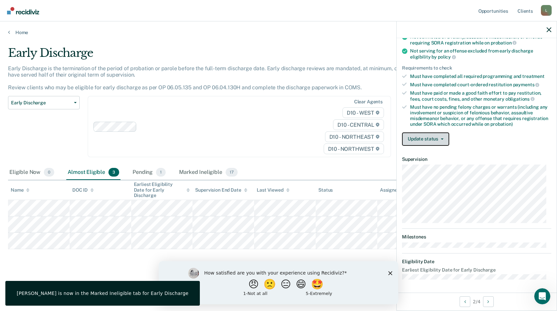
click at [429, 137] on button "Update status" at bounding box center [425, 138] width 47 height 13
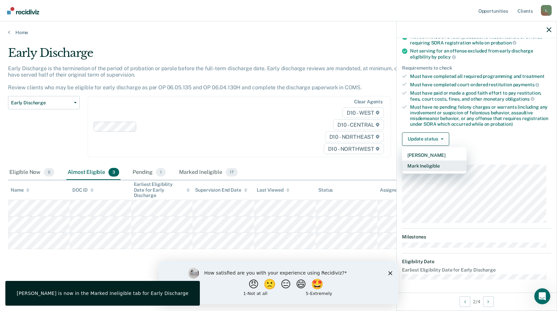
click at [429, 165] on button "Mark Ineligible" at bounding box center [434, 166] width 65 height 11
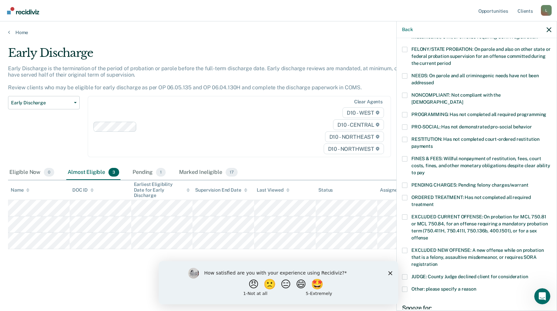
click at [404, 93] on span at bounding box center [404, 95] width 5 height 5
click at [463, 100] on input "NONCOMPLIANT: Not compliant with the [DEMOGRAPHIC_DATA]" at bounding box center [463, 100] width 0 height 0
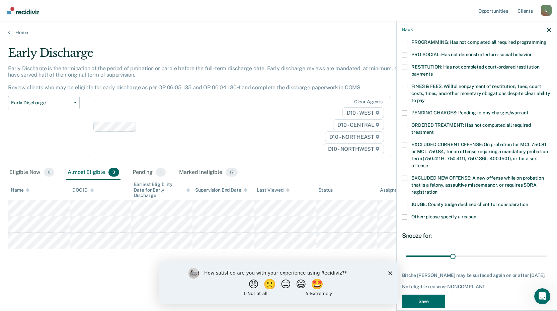
scroll to position [157, 0]
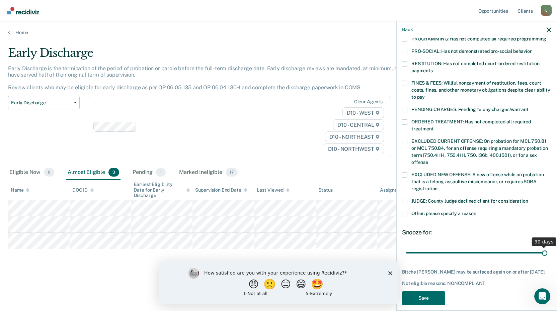
drag, startPoint x: 462, startPoint y: 245, endPoint x: 559, endPoint y: 249, distance: 96.8
type input "90"
click at [547, 249] on input "range" at bounding box center [476, 253] width 141 height 12
click at [432, 298] on button "Save" at bounding box center [423, 298] width 43 height 14
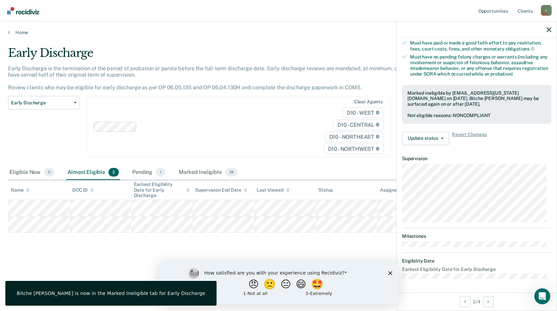
scroll to position [88, 0]
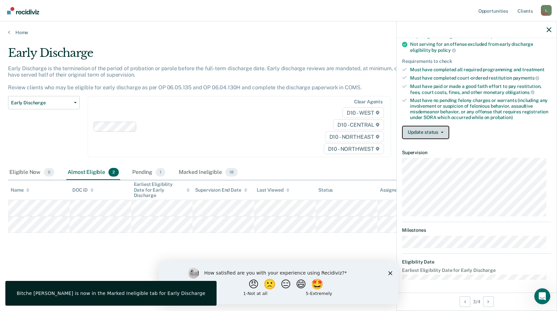
click at [427, 132] on button "Update status" at bounding box center [425, 132] width 47 height 13
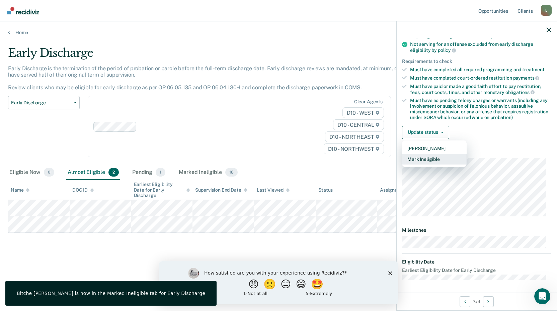
click at [418, 156] on button "Mark Ineligible" at bounding box center [434, 159] width 65 height 11
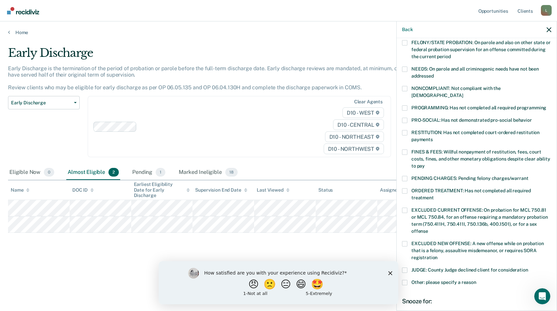
click at [405, 280] on span at bounding box center [404, 282] width 5 height 5
click at [476, 280] on input "Other: please specify a reason" at bounding box center [476, 280] width 0 height 0
click at [403, 271] on div "JUDGE: County Judge declined client for consideration" at bounding box center [476, 274] width 149 height 12
click at [404, 280] on span at bounding box center [404, 282] width 5 height 5
click at [476, 280] on input "Other: please specify a reason" at bounding box center [476, 280] width 0 height 0
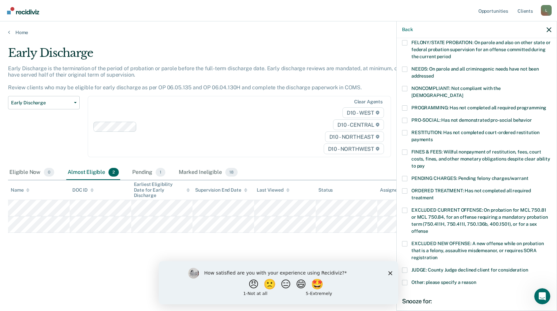
click at [403, 86] on span at bounding box center [404, 88] width 5 height 5
click at [463, 93] on input "NONCOMPLIANT: Not compliant with the [DEMOGRAPHIC_DATA]" at bounding box center [463, 93] width 0 height 0
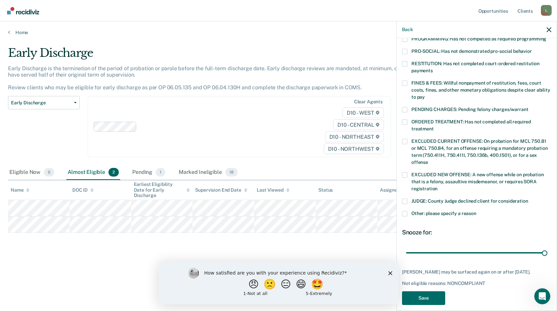
drag, startPoint x: 452, startPoint y: 245, endPoint x: 552, endPoint y: 246, distance: 100.0
type input "90"
click at [547, 247] on input "range" at bounding box center [476, 253] width 141 height 12
click at [430, 296] on button "Save" at bounding box center [423, 298] width 43 height 14
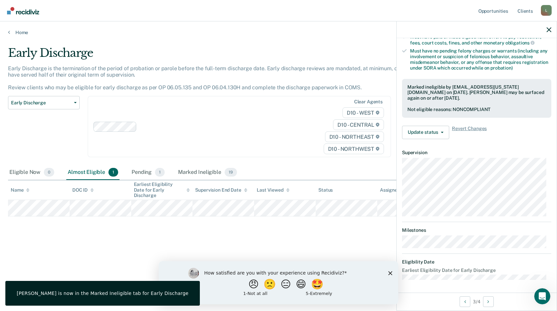
scroll to position [88, 0]
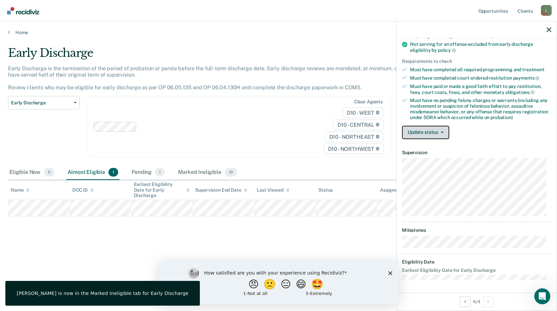
click at [431, 132] on button "Update status" at bounding box center [425, 132] width 47 height 13
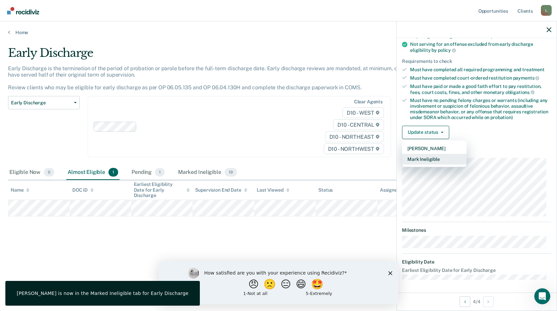
click at [420, 161] on button "Mark Ineligible" at bounding box center [434, 159] width 65 height 11
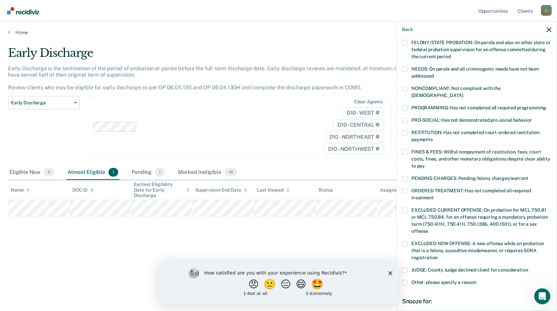
drag, startPoint x: 405, startPoint y: 87, endPoint x: 418, endPoint y: 125, distance: 40.3
click at [406, 88] on span at bounding box center [404, 88] width 5 height 5
click at [463, 93] on input "NONCOMPLIANT: Not compliant with the [DEMOGRAPHIC_DATA]" at bounding box center [463, 93] width 0 height 0
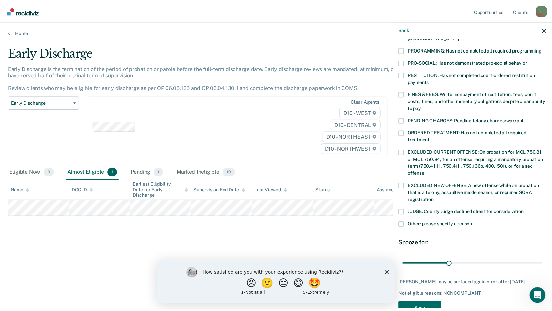
scroll to position [162, 0]
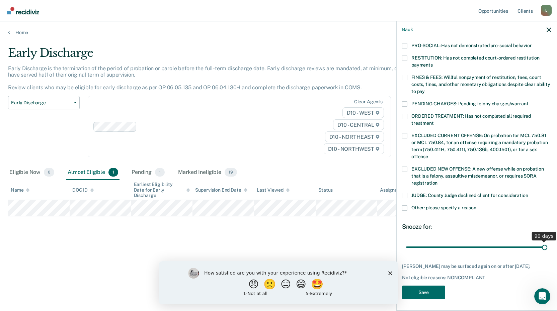
drag, startPoint x: 449, startPoint y: 239, endPoint x: 559, endPoint y: 235, distance: 109.8
type input "90"
click at [547, 241] on input "range" at bounding box center [476, 247] width 141 height 12
click at [413, 291] on button "Save" at bounding box center [423, 293] width 43 height 14
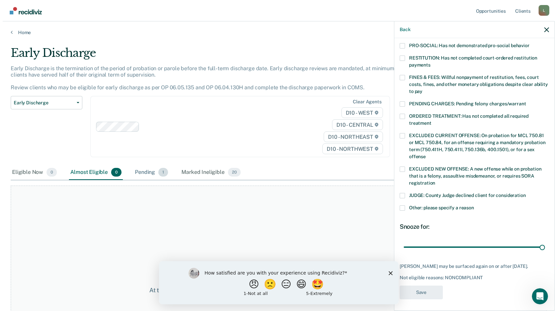
scroll to position [137, 0]
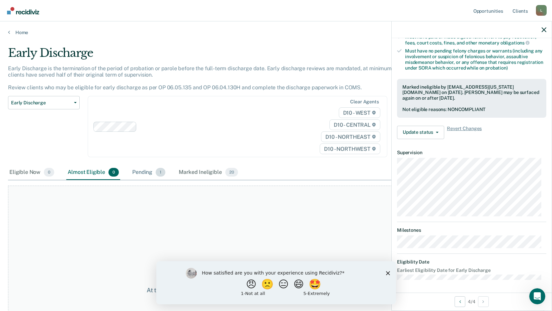
click at [151, 173] on div "Pending 1" at bounding box center [149, 172] width 36 height 15
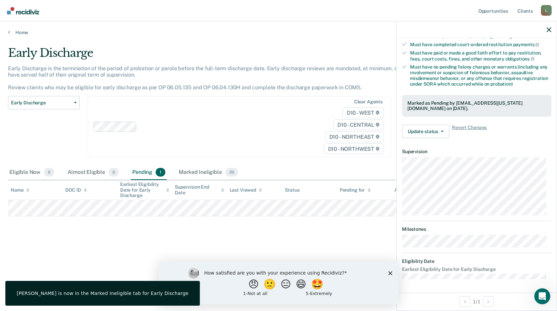
scroll to position [120, 0]
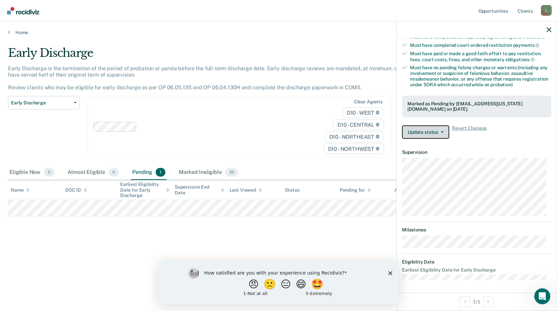
click at [432, 131] on button "Update status" at bounding box center [425, 131] width 47 height 13
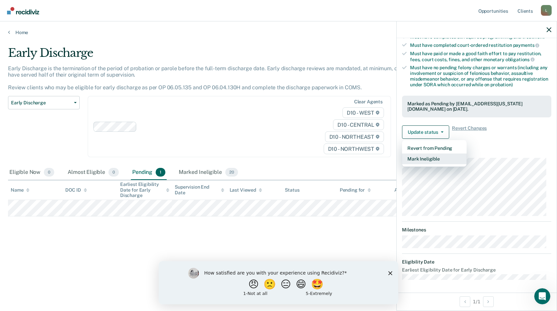
click at [418, 158] on button "Mark Ineligible" at bounding box center [434, 159] width 65 height 11
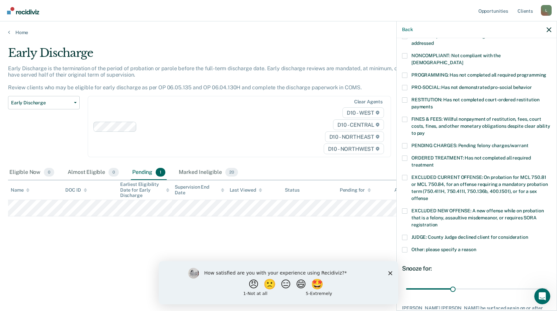
click at [405, 247] on span at bounding box center [404, 249] width 5 height 5
click at [476, 247] on input "Other: please specify a reason" at bounding box center [476, 247] width 0 height 0
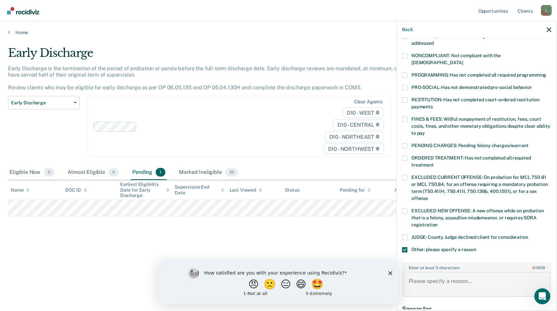
click at [425, 274] on textarea "Enter at least 3 characters 0 / 1600" at bounding box center [476, 284] width 148 height 25
type textarea "pending discharge"
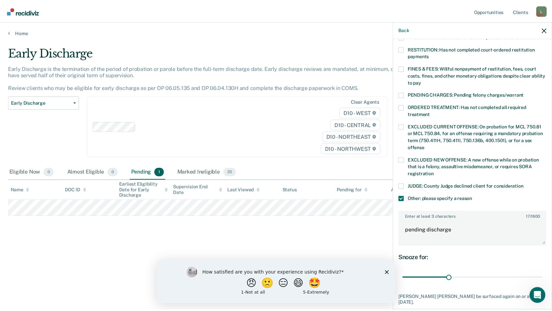
scroll to position [197, 0]
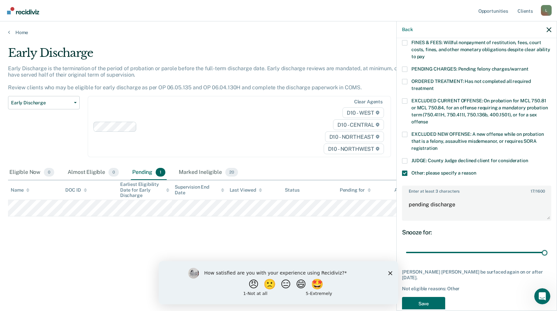
drag, startPoint x: 453, startPoint y: 244, endPoint x: 542, endPoint y: 260, distance: 90.4
type input "90"
click at [547, 247] on input "range" at bounding box center [476, 253] width 141 height 12
click at [425, 297] on button "Save" at bounding box center [423, 304] width 43 height 14
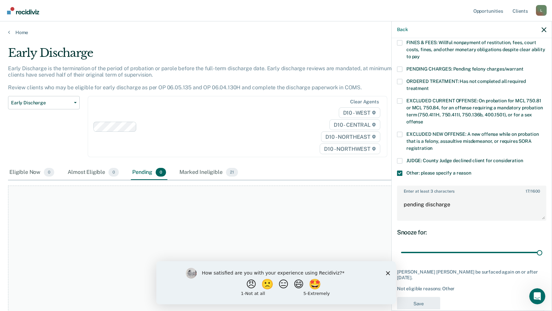
scroll to position [148, 0]
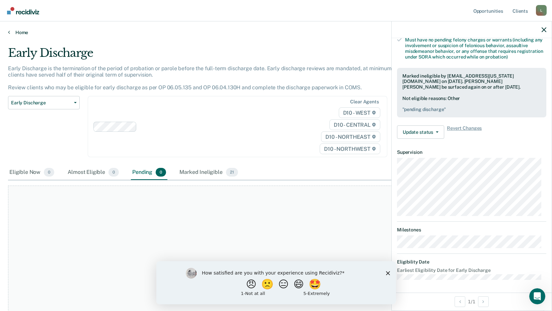
click at [9, 30] on icon at bounding box center [9, 31] width 2 height 5
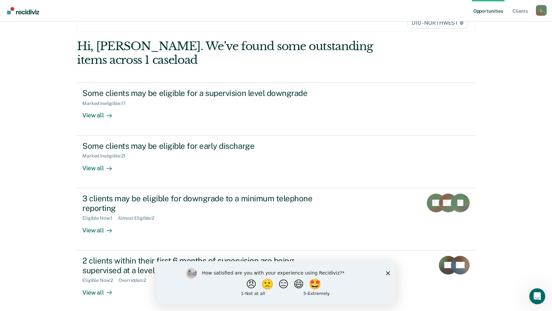
scroll to position [93, 0]
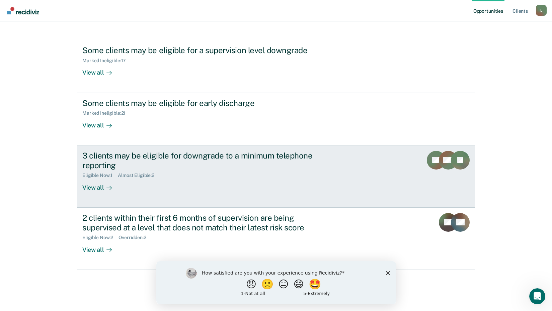
click at [124, 156] on div "3 clients may be eligible for downgrade to a minimum telephone reporting" at bounding box center [199, 160] width 235 height 19
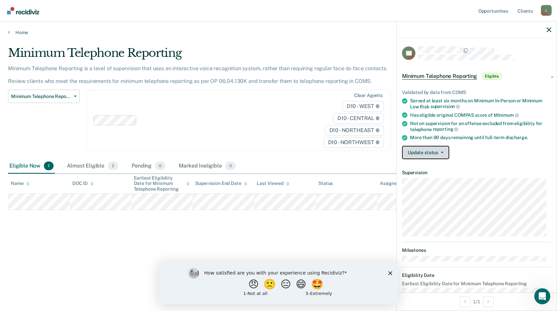
click at [431, 151] on button "Update status" at bounding box center [425, 152] width 47 height 13
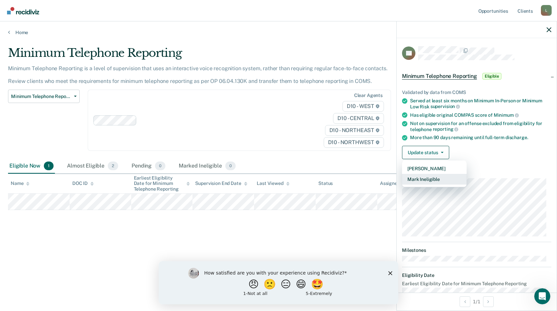
click at [419, 180] on button "Mark Ineligible" at bounding box center [434, 179] width 65 height 11
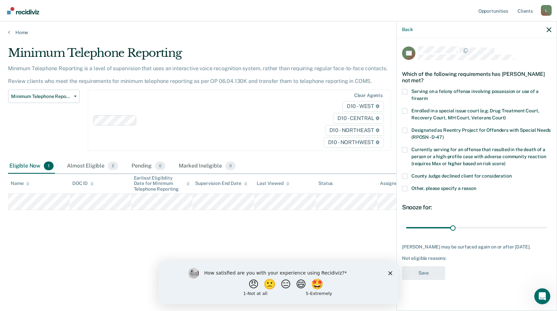
click at [403, 91] on span at bounding box center [404, 91] width 5 height 5
click at [428, 96] on input "Serving on a felony offense involving possession or use of a firearm" at bounding box center [428, 96] width 0 height 0
drag, startPoint x: 456, startPoint y: 225, endPoint x: 534, endPoint y: 246, distance: 81.1
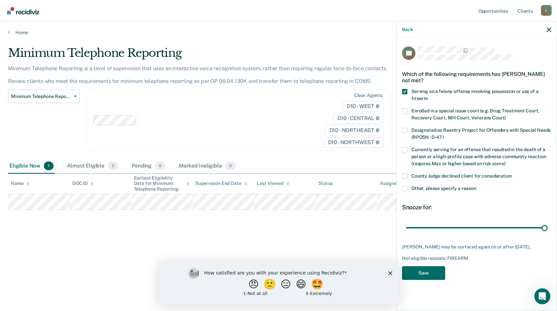
type input "90"
click at [547, 229] on input "range" at bounding box center [476, 228] width 141 height 12
click at [428, 279] on button "Save" at bounding box center [423, 273] width 43 height 14
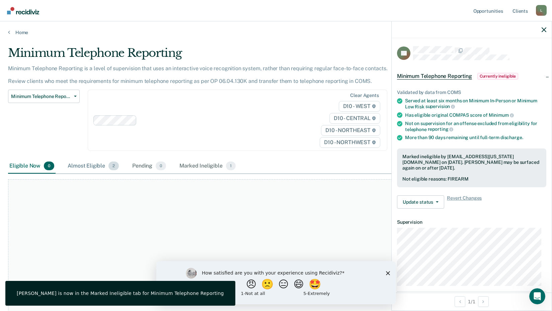
click at [82, 167] on div "Almost Eligible 2" at bounding box center [93, 166] width 54 height 15
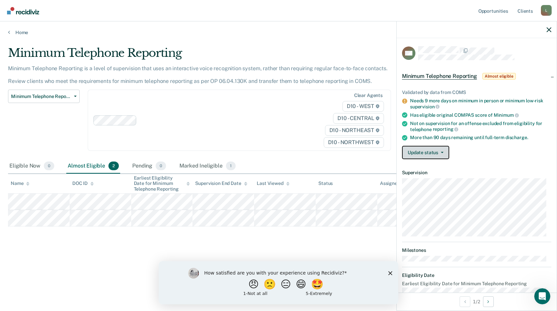
click at [426, 156] on button "Update status" at bounding box center [425, 152] width 47 height 13
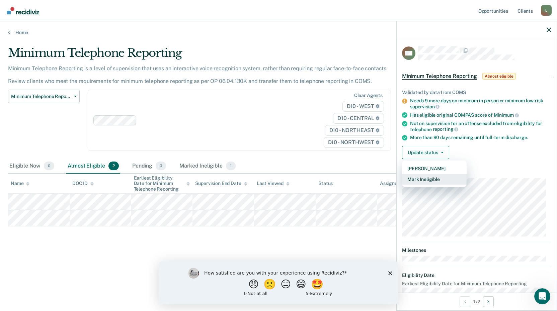
click at [418, 179] on button "Mark Ineligible" at bounding box center [434, 179] width 65 height 11
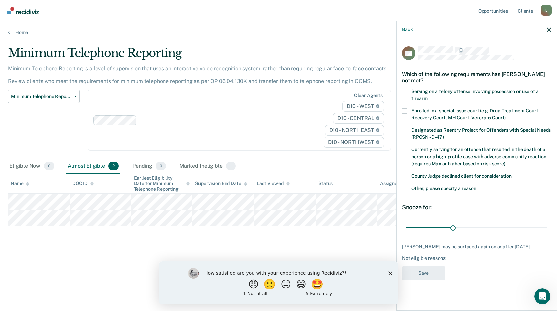
click at [405, 94] on label "Serving on a felony offense involving possession or use of a firearm" at bounding box center [476, 96] width 149 height 14
click at [428, 96] on input "Serving on a felony offense involving possession or use of a firearm" at bounding box center [428, 96] width 0 height 0
drag, startPoint x: 452, startPoint y: 228, endPoint x: 549, endPoint y: 236, distance: 97.1
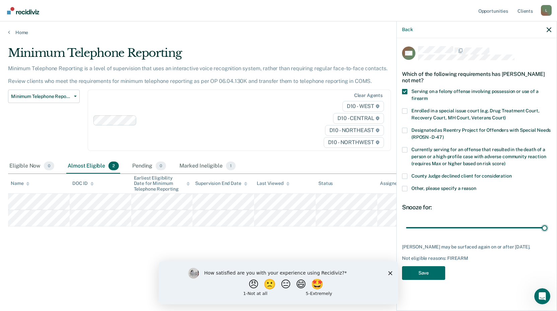
type input "90"
click at [547, 227] on input "range" at bounding box center [476, 228] width 141 height 12
click at [420, 273] on button "Save" at bounding box center [423, 273] width 43 height 14
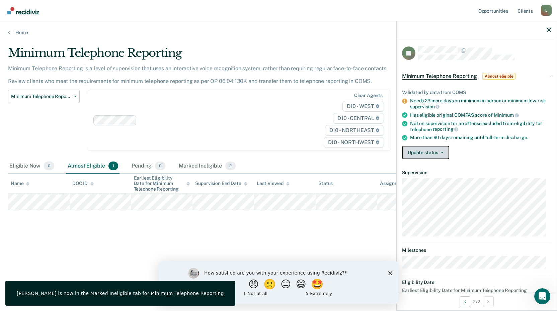
click at [430, 151] on button "Update status" at bounding box center [425, 152] width 47 height 13
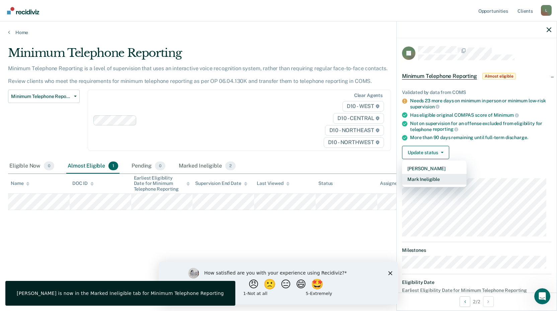
click at [431, 177] on button "Mark Ineligible" at bounding box center [434, 179] width 65 height 11
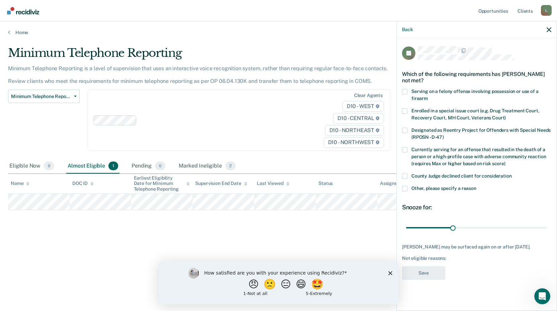
click at [405, 91] on span at bounding box center [404, 91] width 5 height 5
click at [428, 96] on input "Serving on a felony offense involving possession or use of a firearm" at bounding box center [428, 96] width 0 height 0
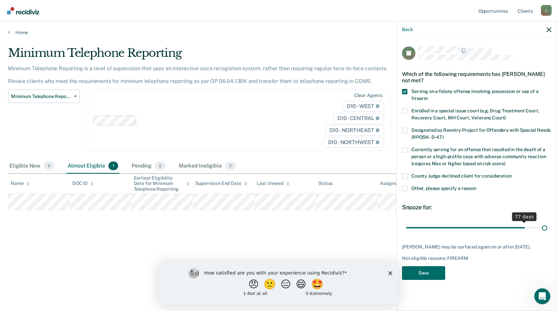
drag, startPoint x: 451, startPoint y: 227, endPoint x: 559, endPoint y: 230, distance: 107.8
type input "90"
click at [547, 230] on input "range" at bounding box center [476, 228] width 141 height 12
click at [423, 272] on button "Save" at bounding box center [423, 273] width 43 height 14
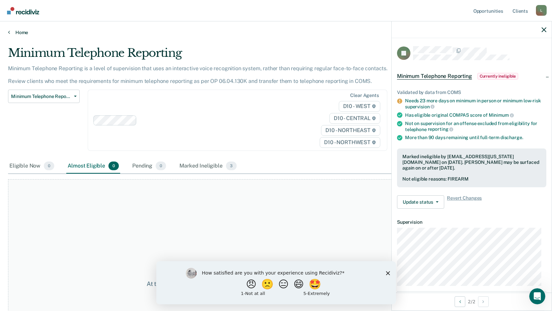
click at [8, 32] on icon at bounding box center [9, 31] width 2 height 5
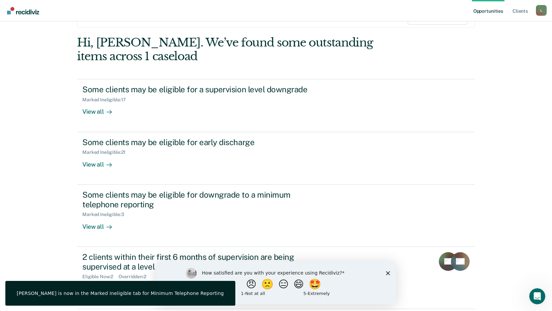
scroll to position [93, 0]
